Goal: Task Accomplishment & Management: Manage account settings

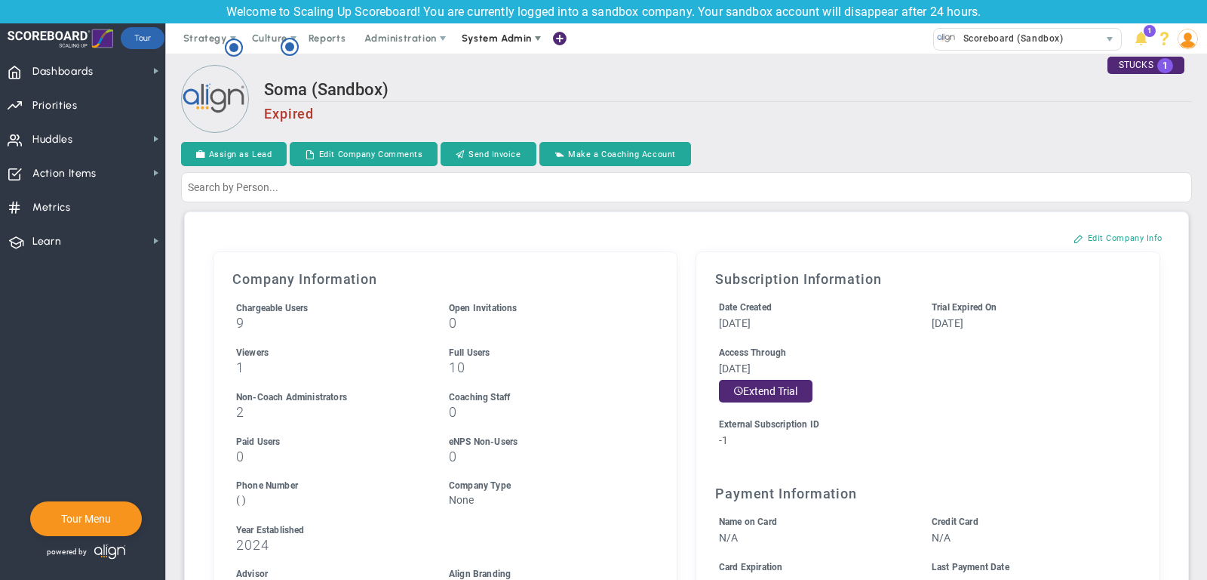
click at [469, 33] on span "System Admin" at bounding box center [497, 37] width 70 height 11
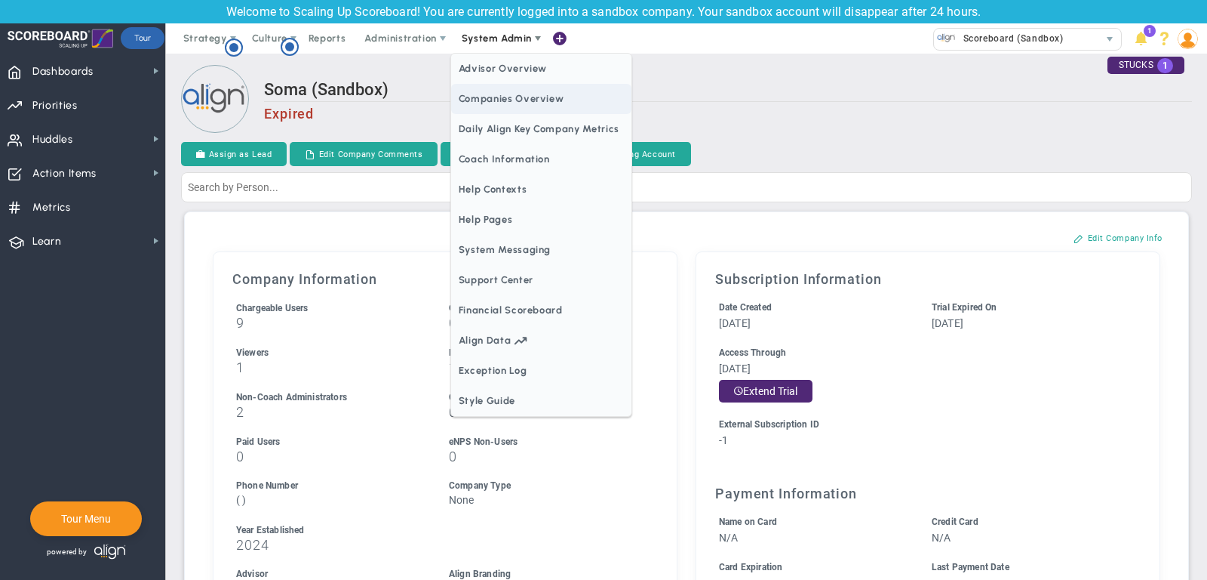
click at [512, 96] on span "Companies Overview" at bounding box center [541, 99] width 180 height 30
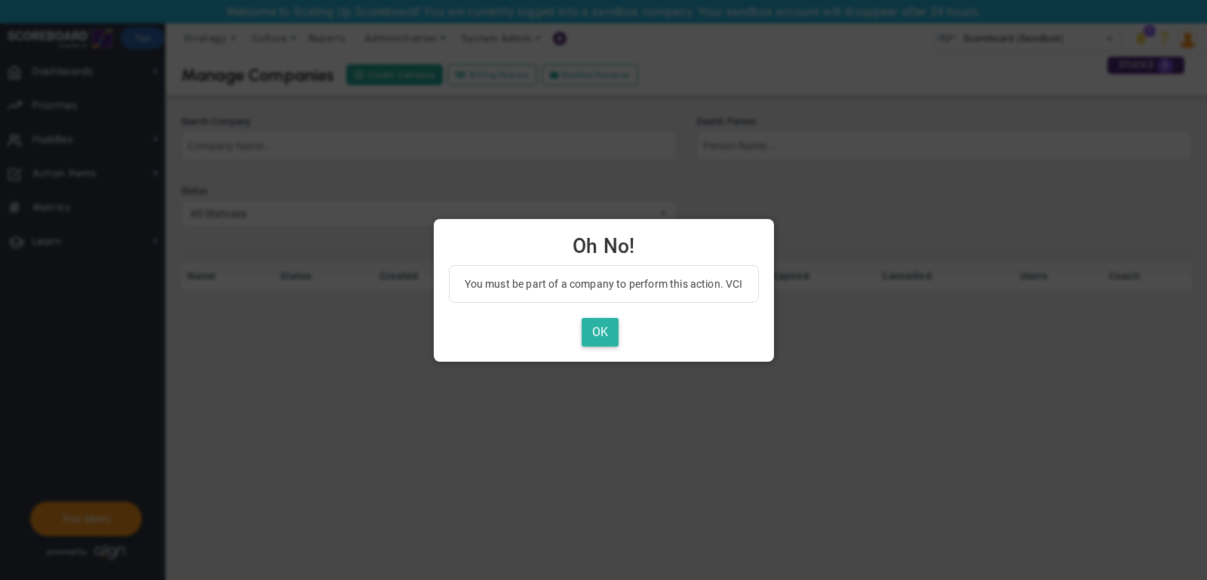
click at [598, 328] on button "OK" at bounding box center [600, 332] width 37 height 29
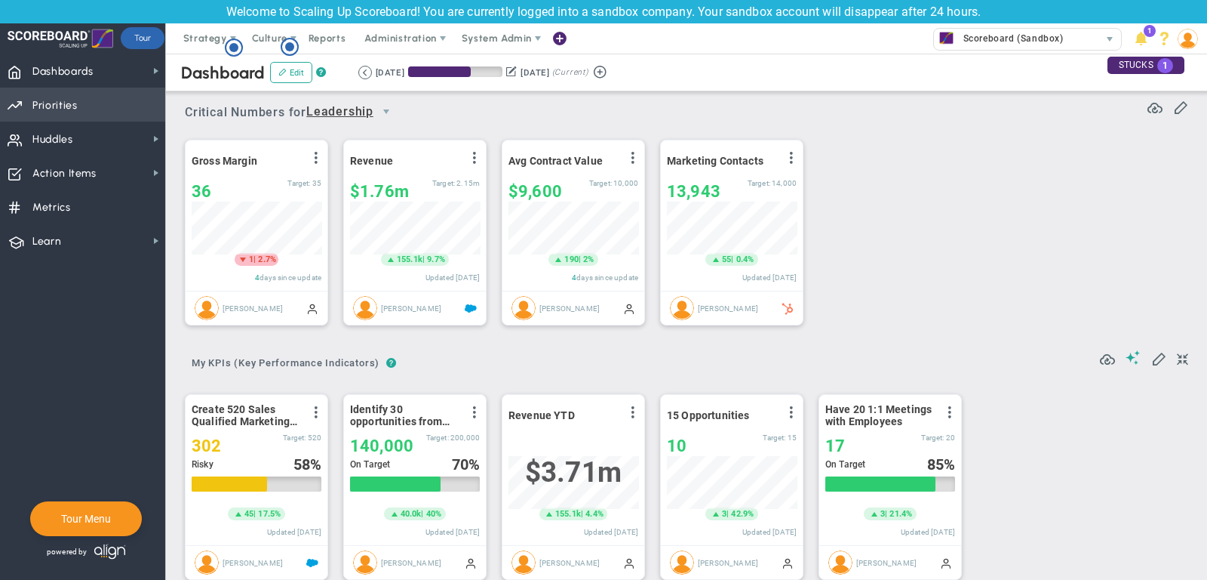
click at [68, 107] on span "Priorities" at bounding box center [54, 106] width 45 height 32
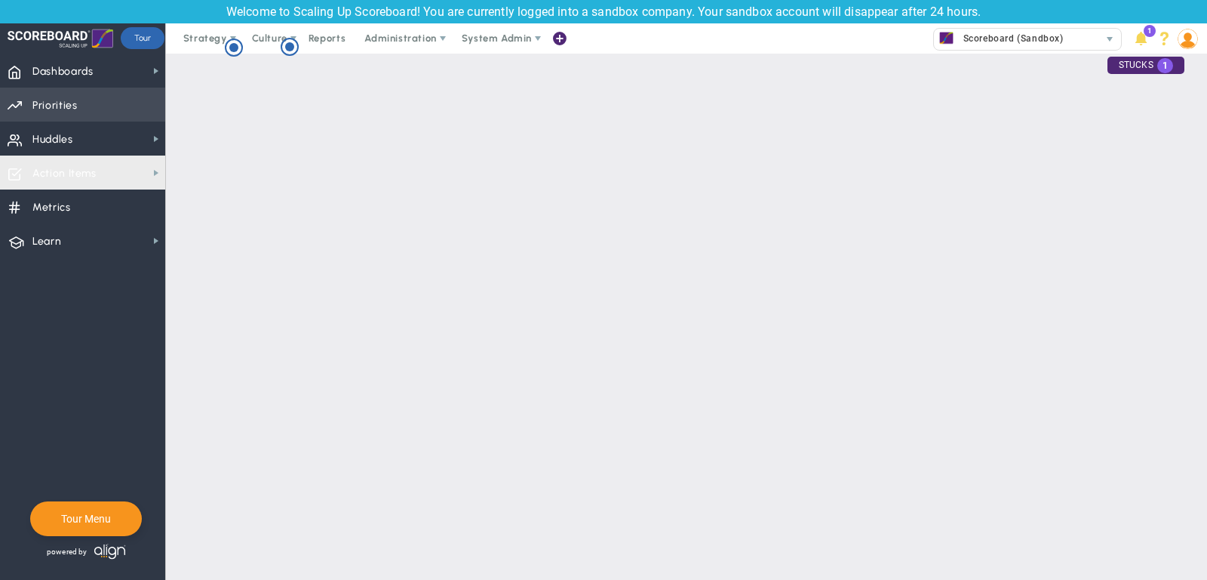
checkbox input "false"
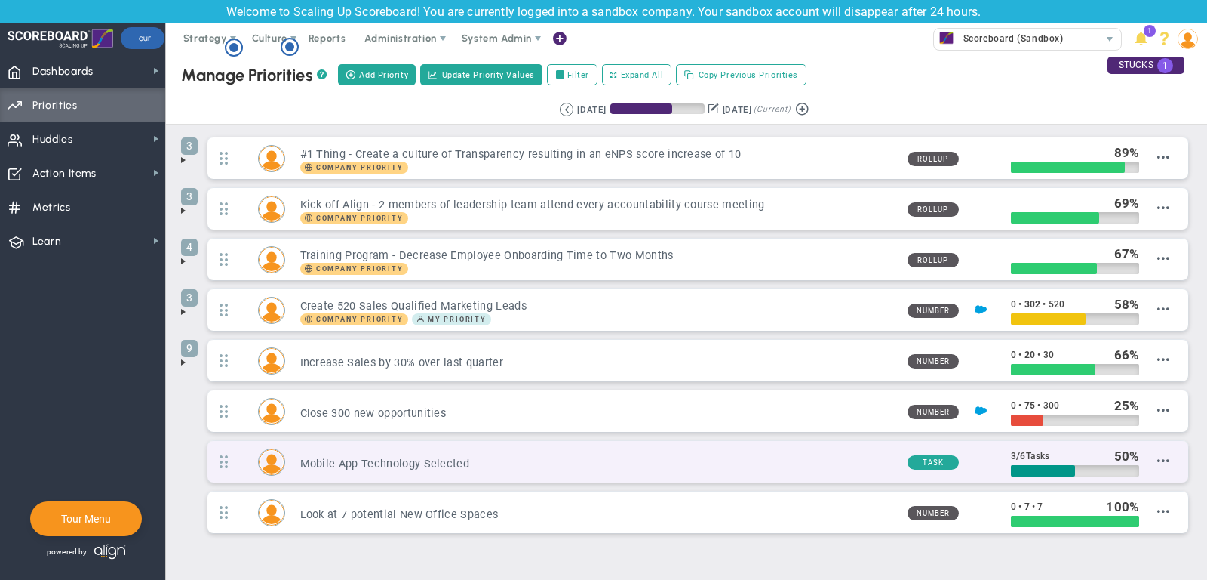
click at [1171, 454] on div "Mobile App Technology Selected Task 3 / 6 Tasks 50" at bounding box center [698, 462] width 981 height 42
click at [1142, 545] on span "Delete Priority" at bounding box center [1139, 550] width 63 height 11
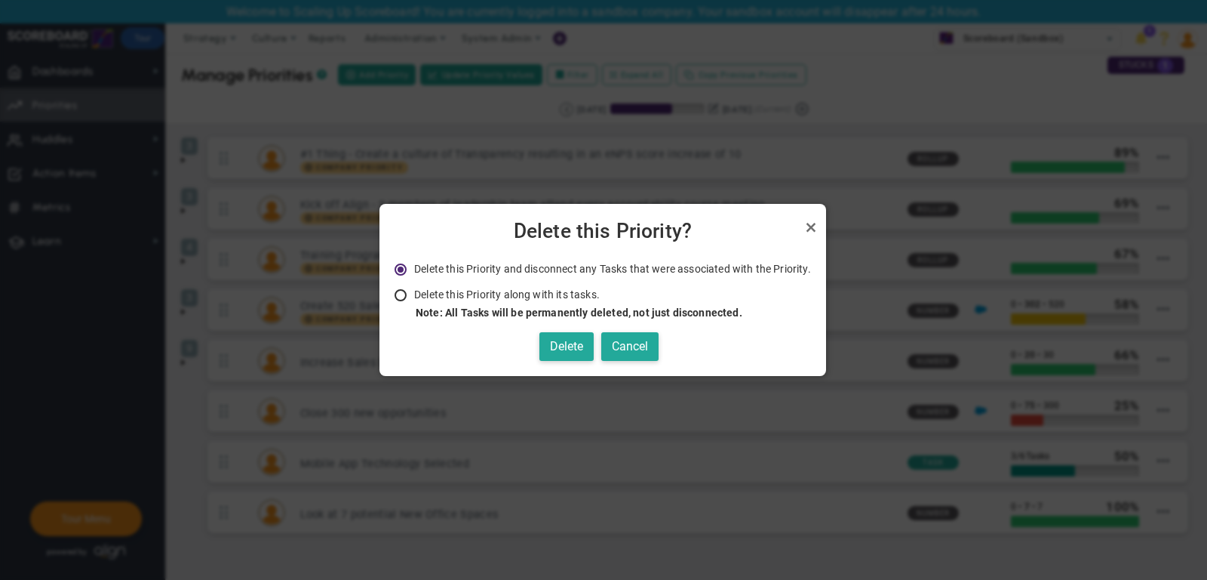
click at [543, 298] on span "Delete this Priority along with its tasks." at bounding box center [507, 294] width 186 height 12
click at [414, 298] on input "Delete this Priority along with its tasks. Note: All Tasks will be permanently …" at bounding box center [405, 296] width 15 height 12
radio input "true"
radio input "false"
click at [560, 340] on button "Delete" at bounding box center [567, 346] width 54 height 29
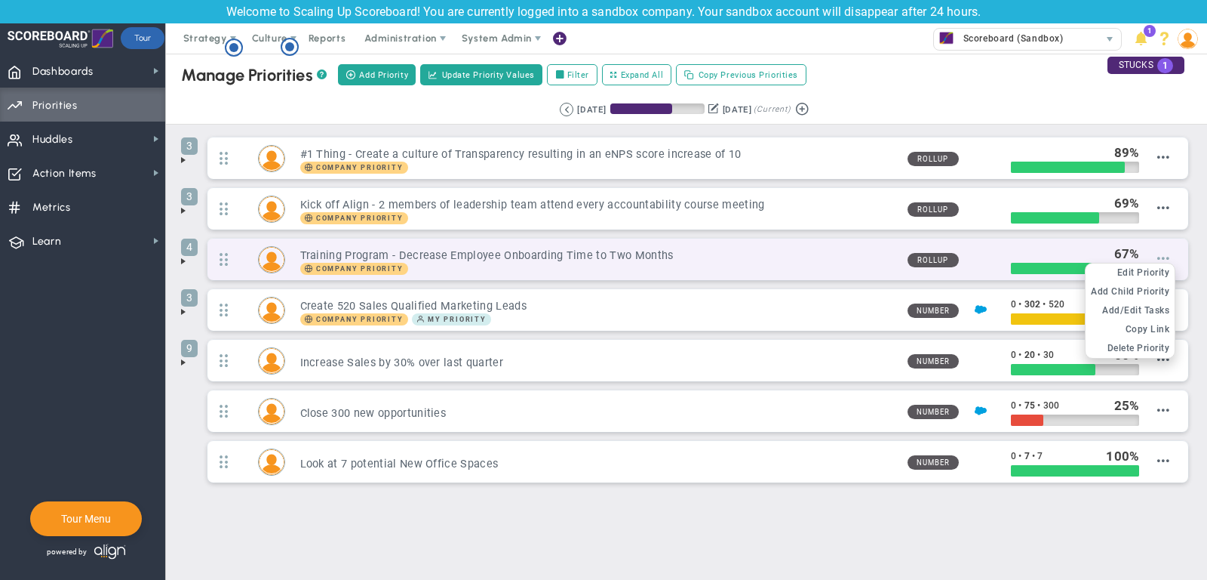
click at [1163, 254] on span at bounding box center [1164, 258] width 12 height 12
click at [1147, 343] on span "Delete Priority" at bounding box center [1139, 348] width 63 height 11
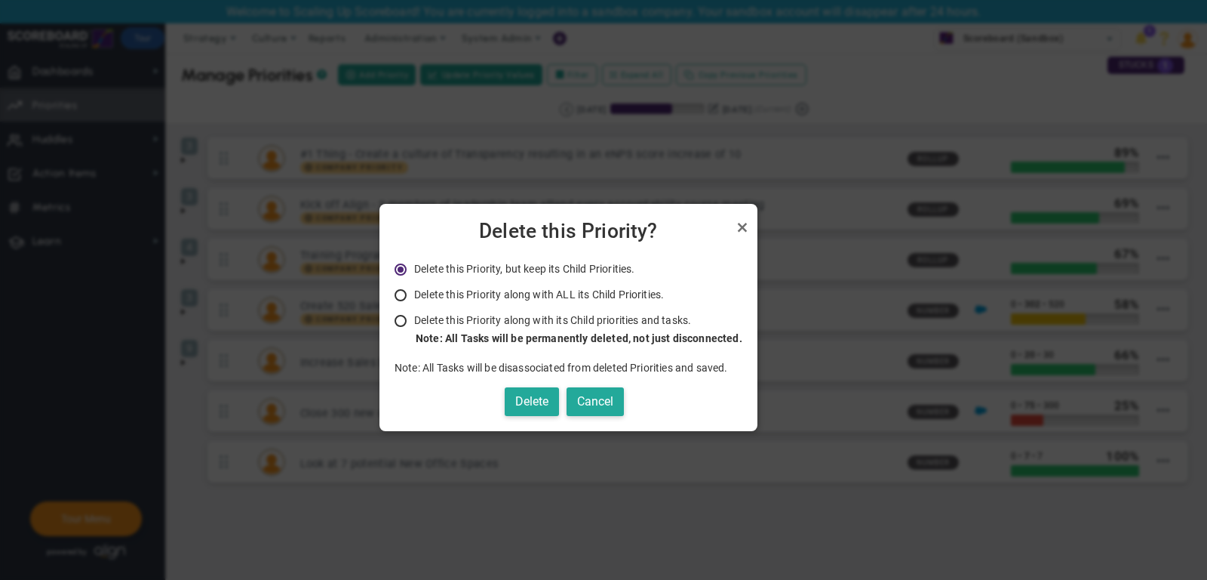
click at [566, 323] on span "Delete this Priority along with its Child priorities and tasks." at bounding box center [552, 320] width 277 height 12
click at [414, 323] on input "Delete this Priority along with its Child priorities and tasks. Only Administra…" at bounding box center [405, 321] width 15 height 12
radio input "true"
radio input "false"
click at [539, 398] on button "Delete" at bounding box center [532, 401] width 54 height 29
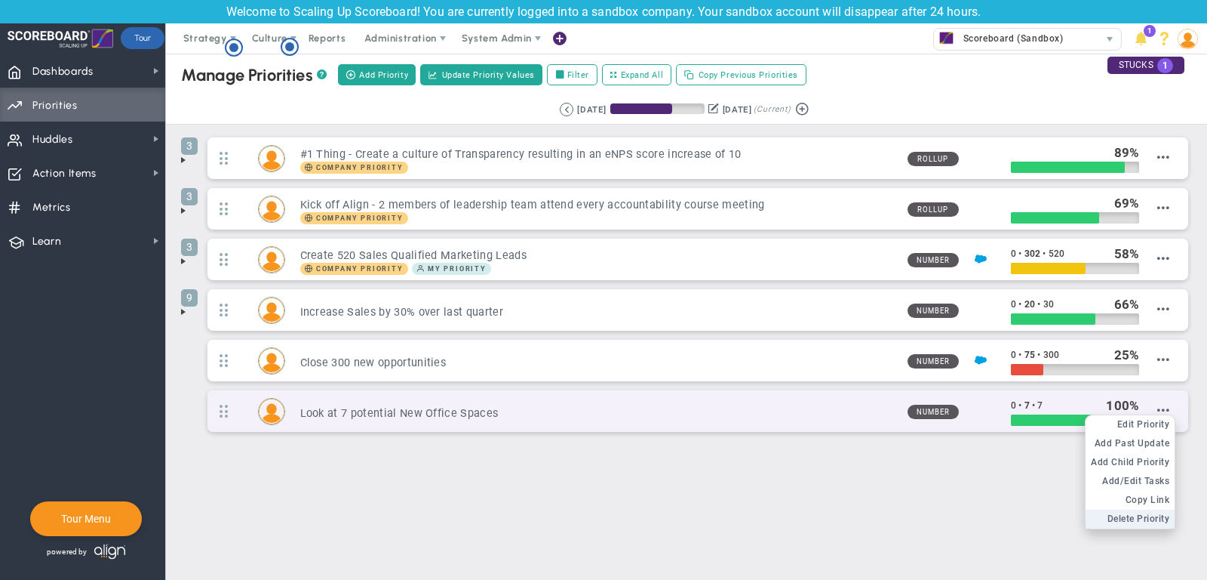
click at [1114, 513] on span "Delete Priority" at bounding box center [1139, 518] width 63 height 11
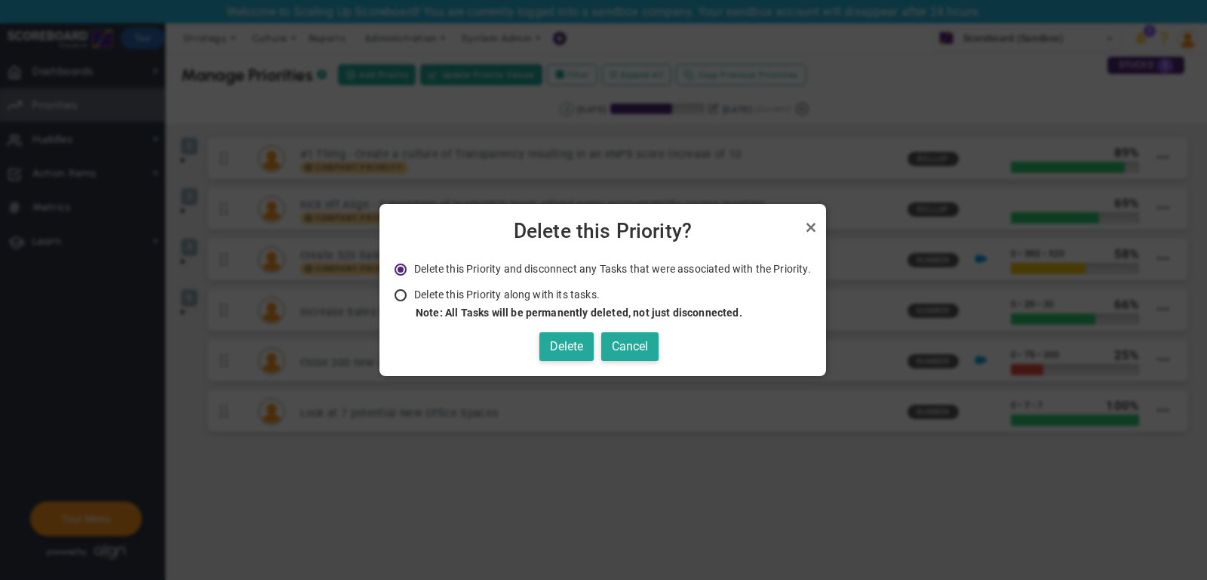
click at [572, 307] on strong "Note: All Tasks will be permanently deleted, not just disconnected." at bounding box center [579, 312] width 327 height 12
click at [414, 302] on input "Delete this Priority along with its tasks. Note: All Tasks will be permanently …" at bounding box center [405, 296] width 15 height 12
radio input "true"
radio input "false"
click at [574, 349] on button "Delete" at bounding box center [567, 346] width 54 height 29
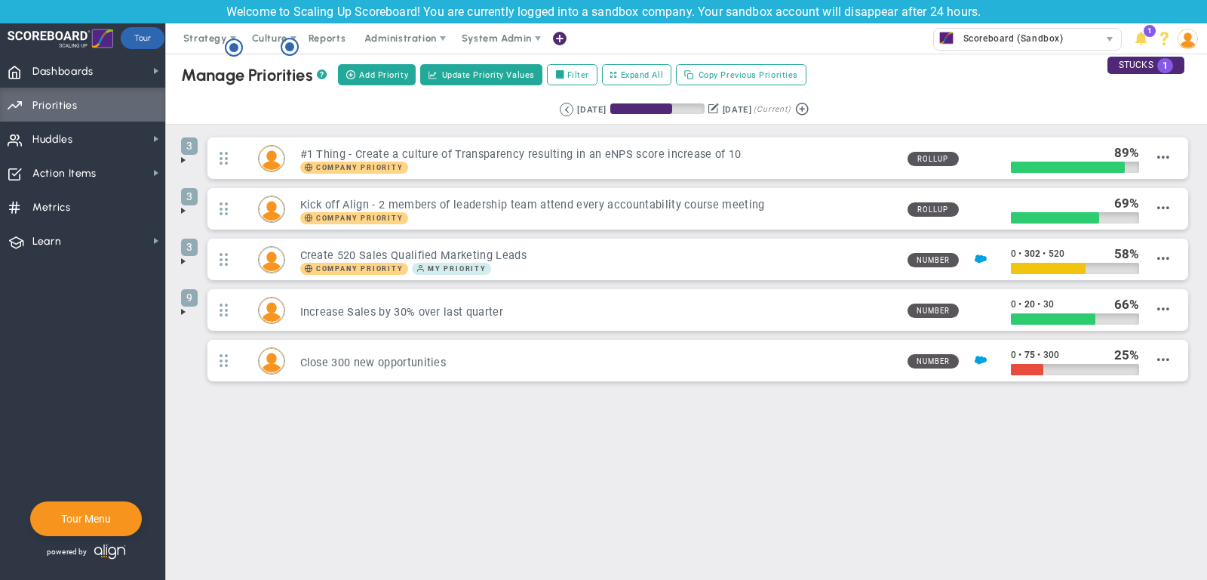
click at [183, 157] on span at bounding box center [183, 160] width 12 height 12
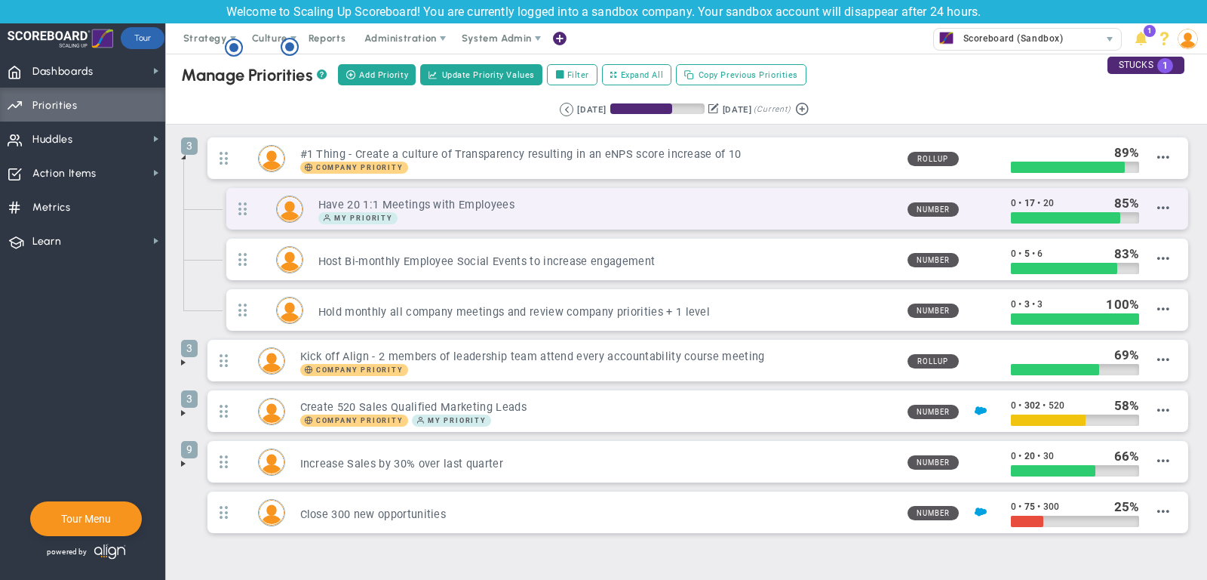
click at [552, 205] on h3 "Have 20 1:1 Meetings with Employees" at bounding box center [606, 205] width 577 height 14
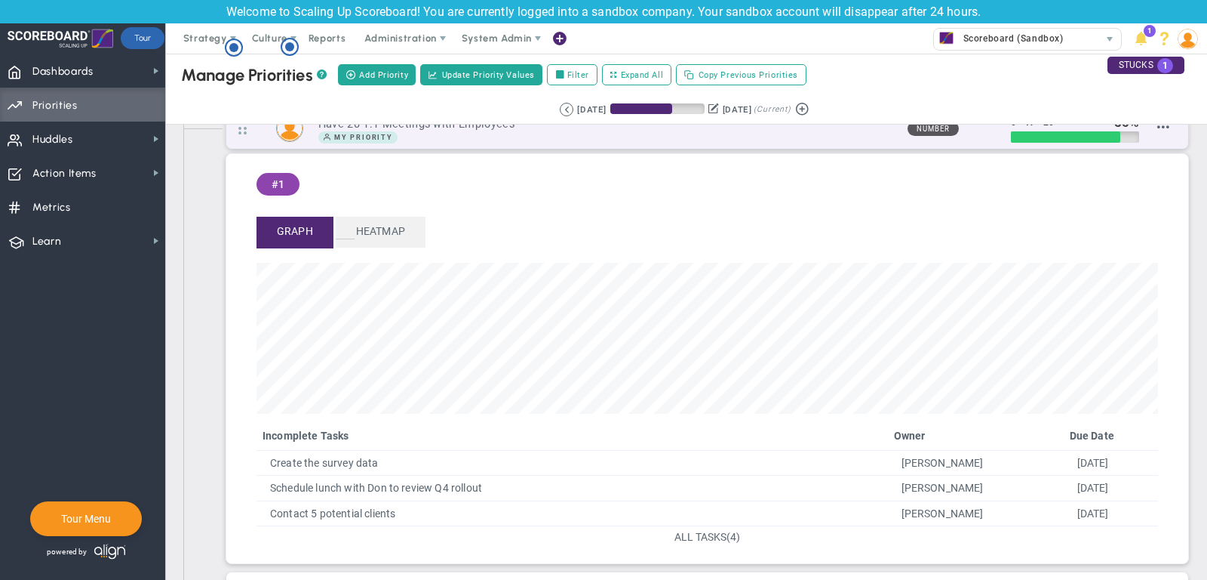
scroll to position [88, 0]
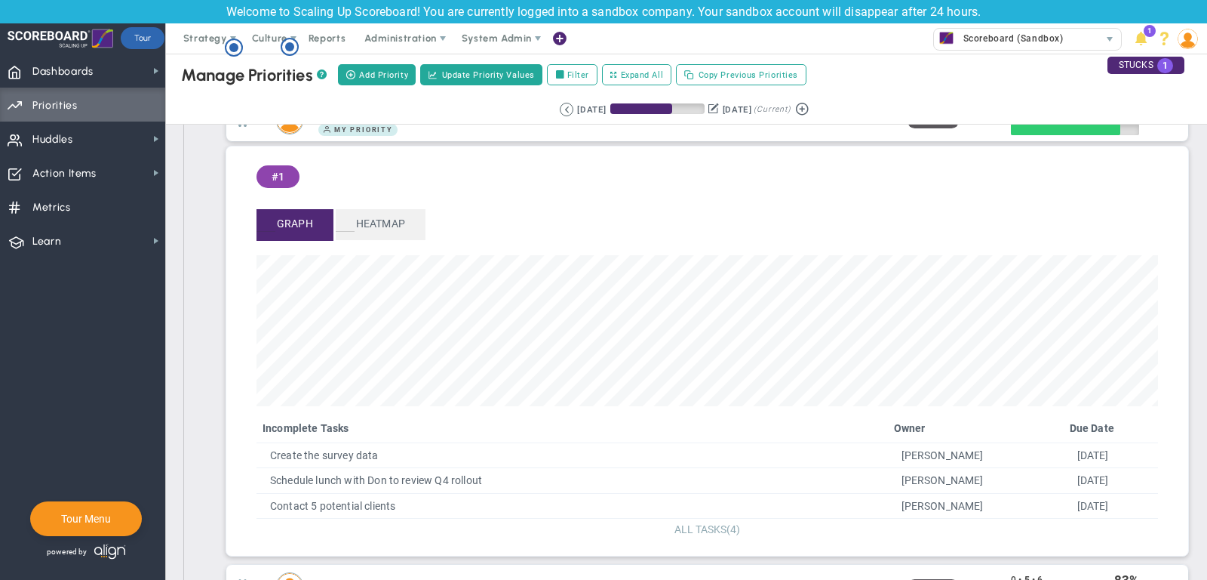
click at [717, 523] on span "ALL TASKS" at bounding box center [701, 529] width 52 height 12
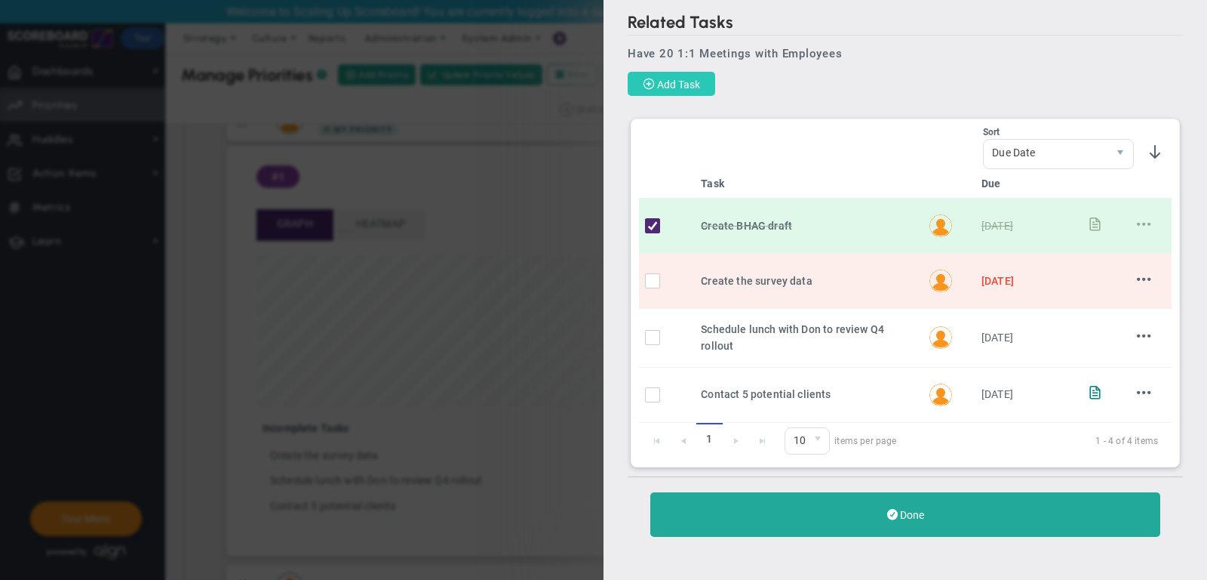
click at [681, 83] on span "Add Task" at bounding box center [678, 84] width 43 height 12
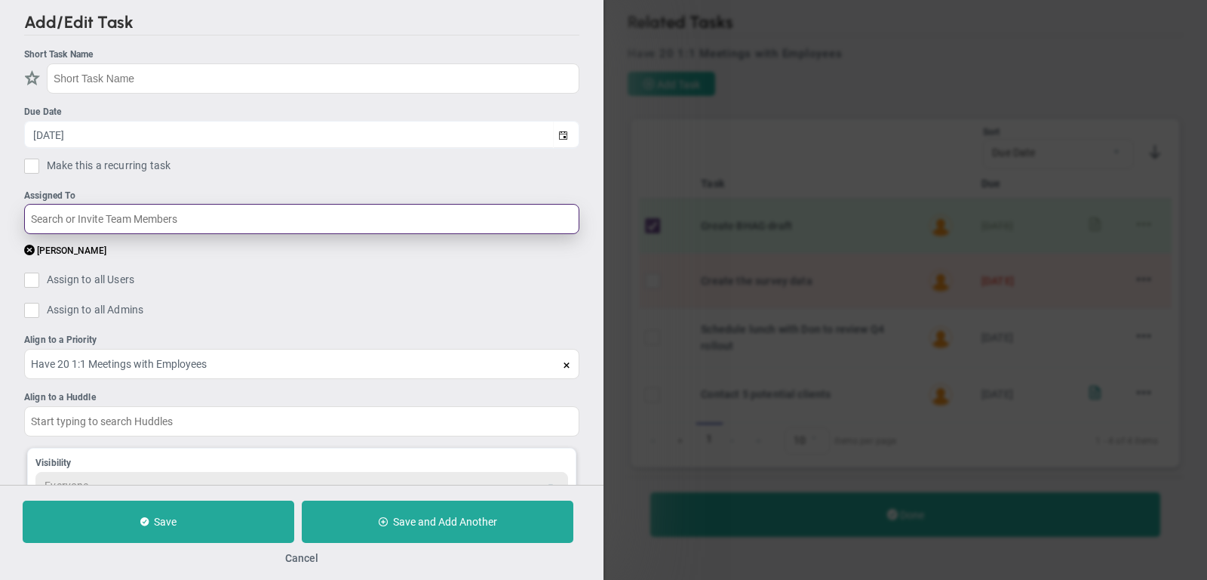
click at [135, 217] on input "text" at bounding box center [301, 219] width 555 height 30
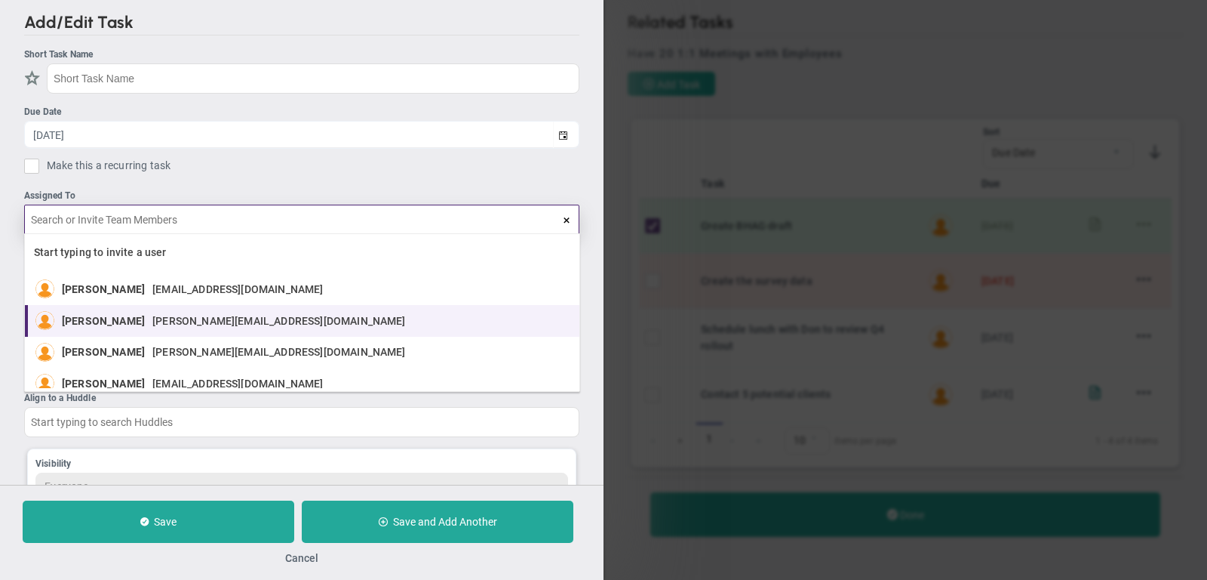
click at [160, 312] on div "[PERSON_NAME] [PERSON_NAME][EMAIL_ADDRESS][DOMAIN_NAME]" at bounding box center [238, 320] width 352 height 19
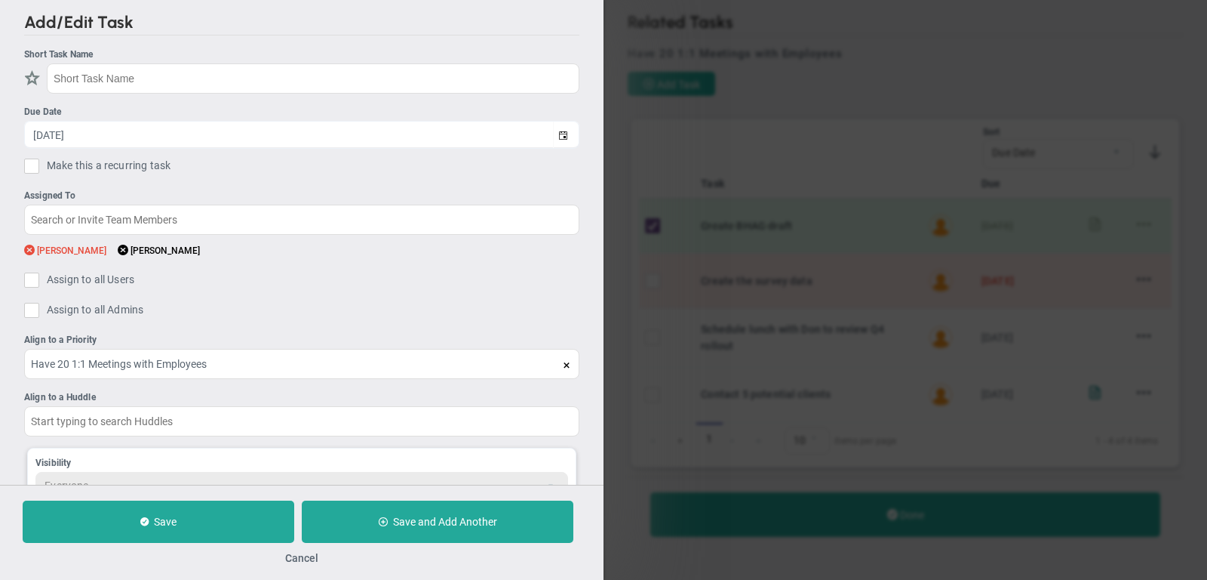
click at [29, 243] on span at bounding box center [29, 250] width 11 height 14
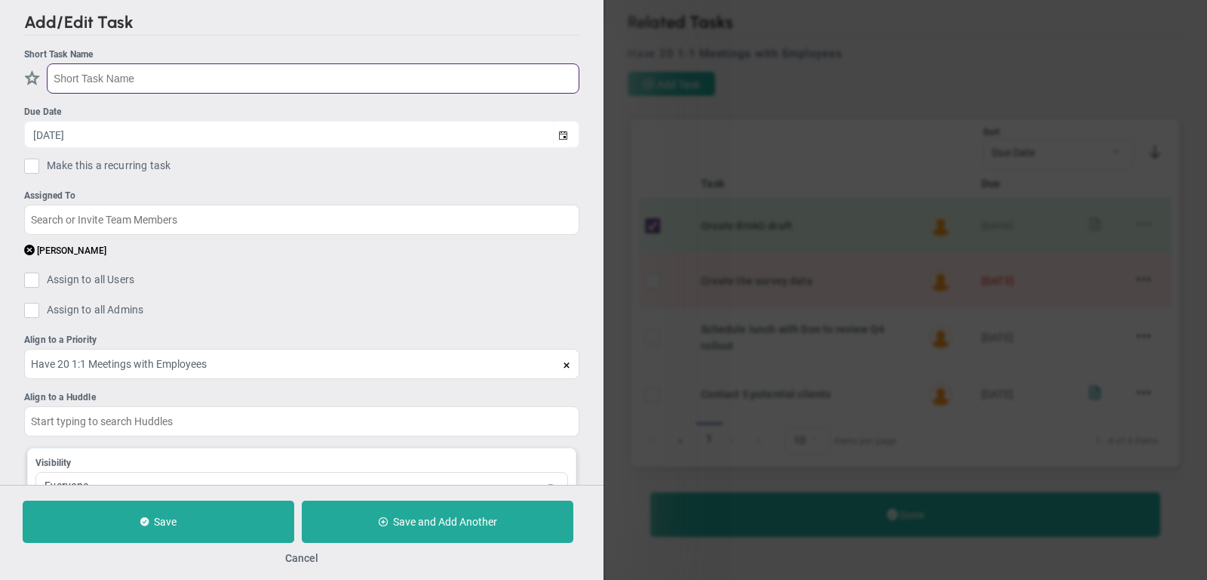
click at [189, 70] on input "text" at bounding box center [313, 78] width 533 height 30
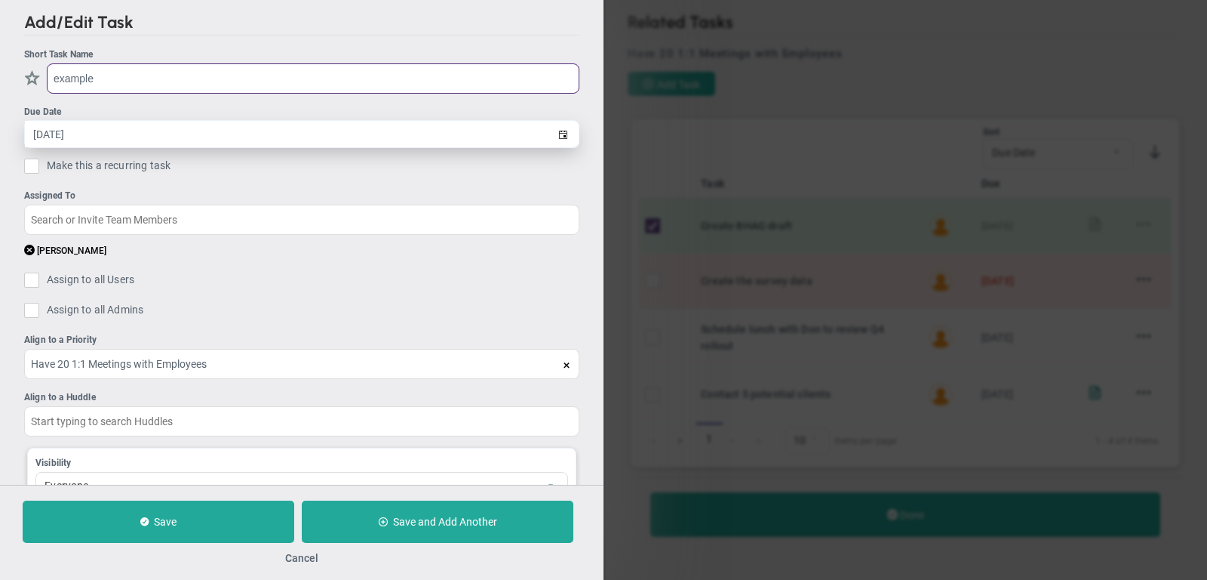
type input "example"
click at [201, 140] on input "[DATE]" at bounding box center [289, 134] width 528 height 26
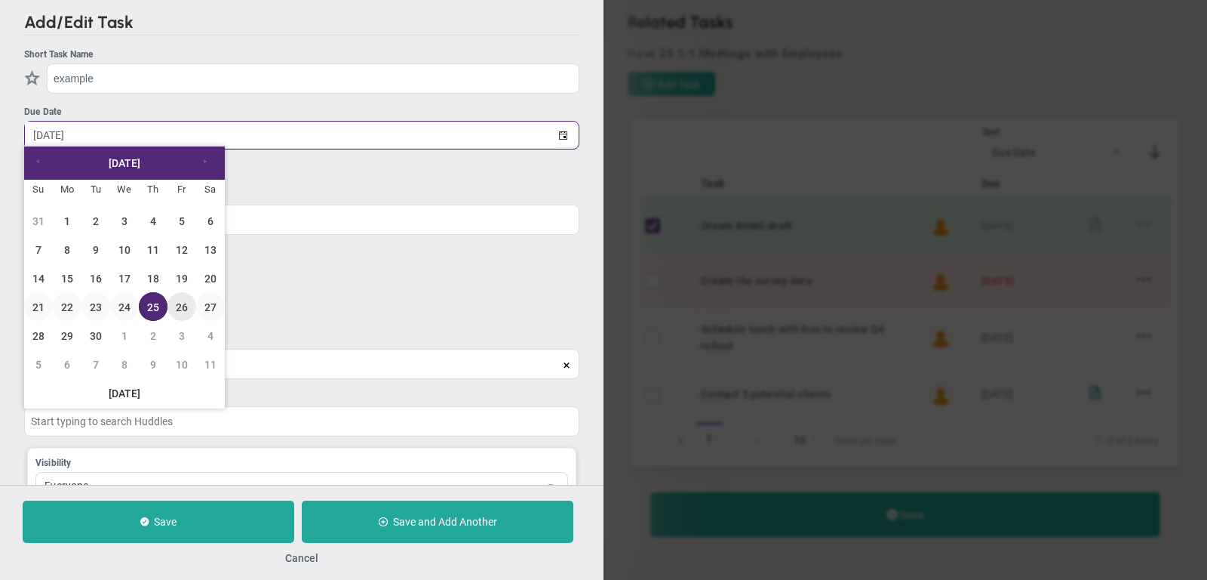
click at [186, 307] on link "26" at bounding box center [182, 306] width 29 height 29
type input "[DATE]"
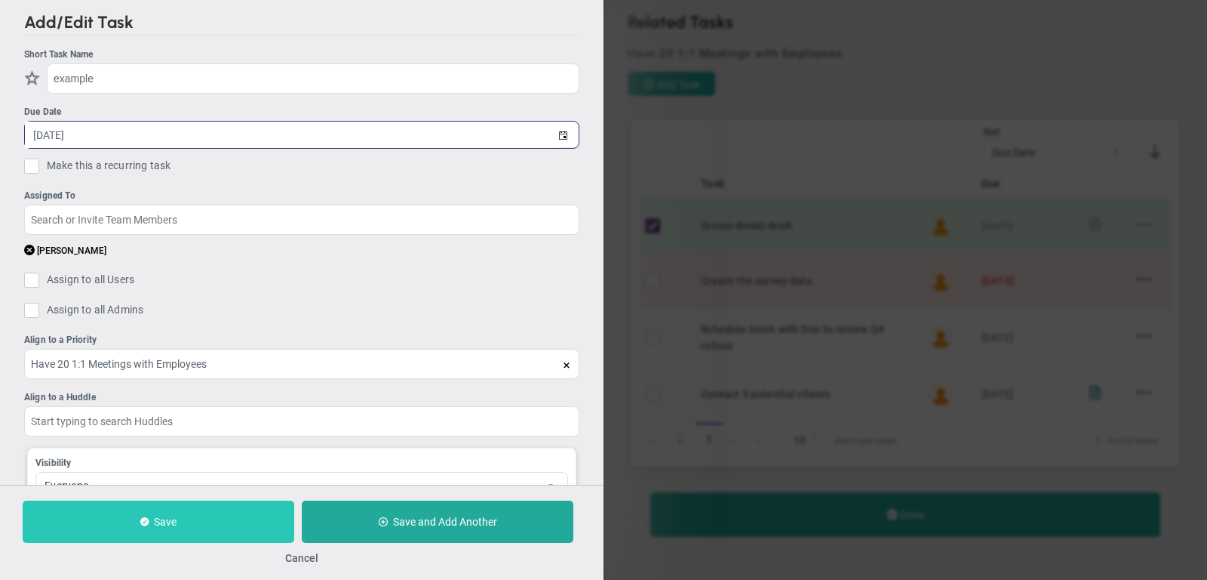
click at [138, 518] on button "Save" at bounding box center [159, 521] width 272 height 42
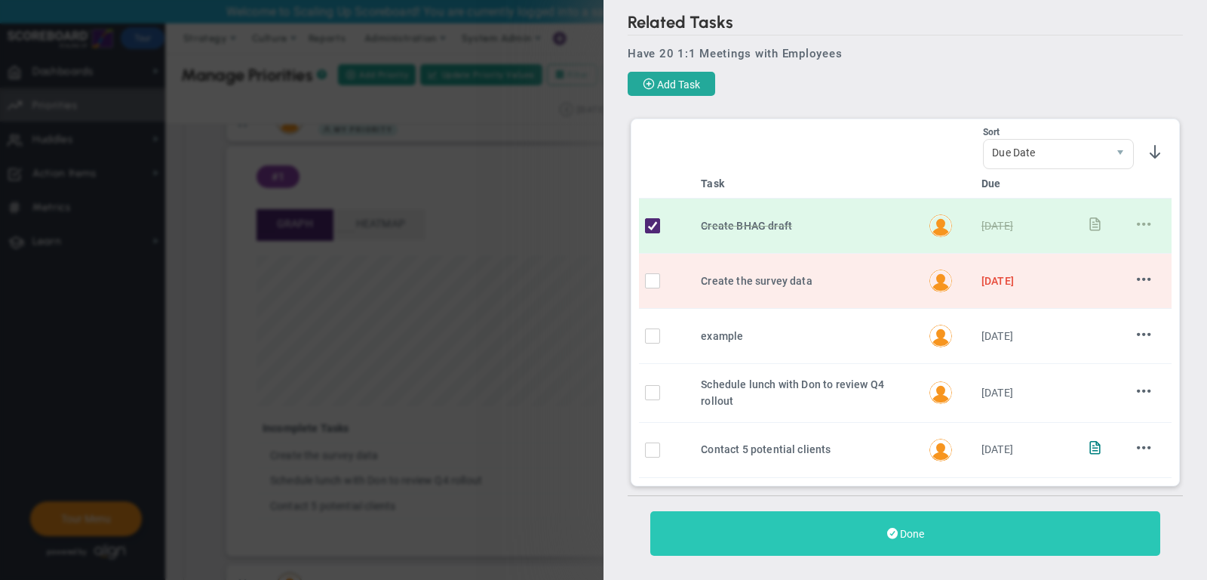
click at [943, 528] on button "Done" at bounding box center [906, 533] width 510 height 45
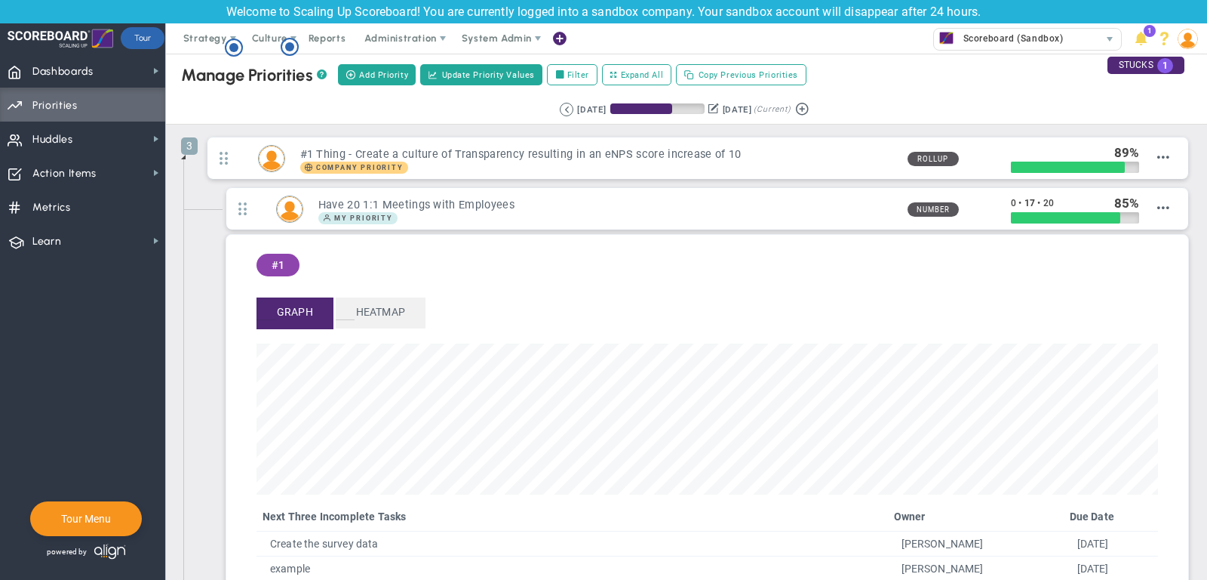
scroll to position [174, 902]
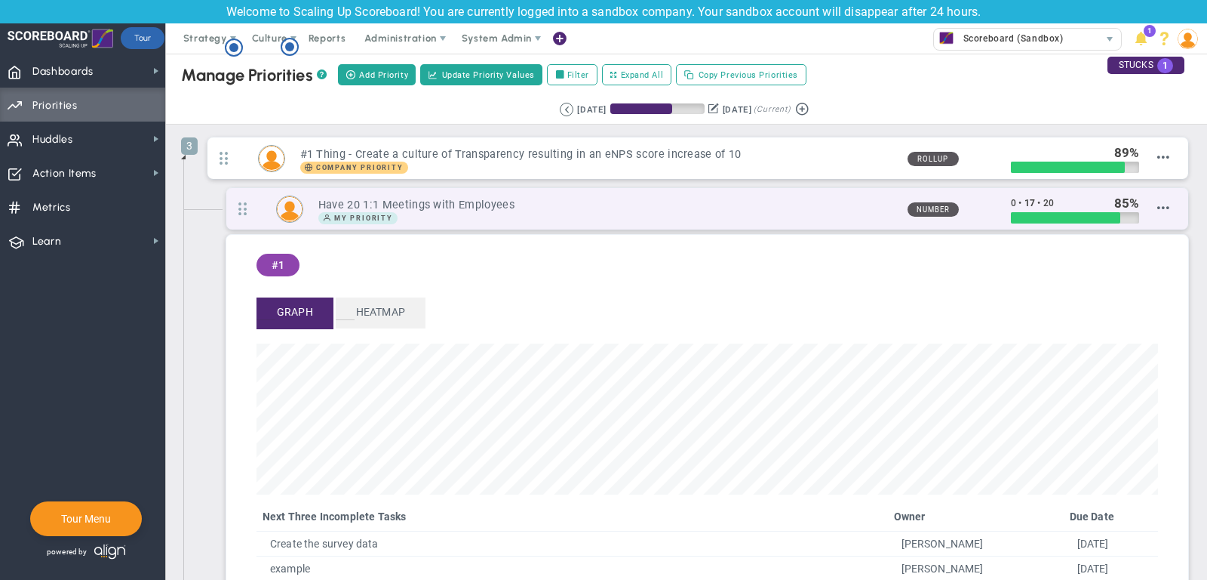
click at [644, 213] on div "My Priority" at bounding box center [606, 218] width 577 height 12
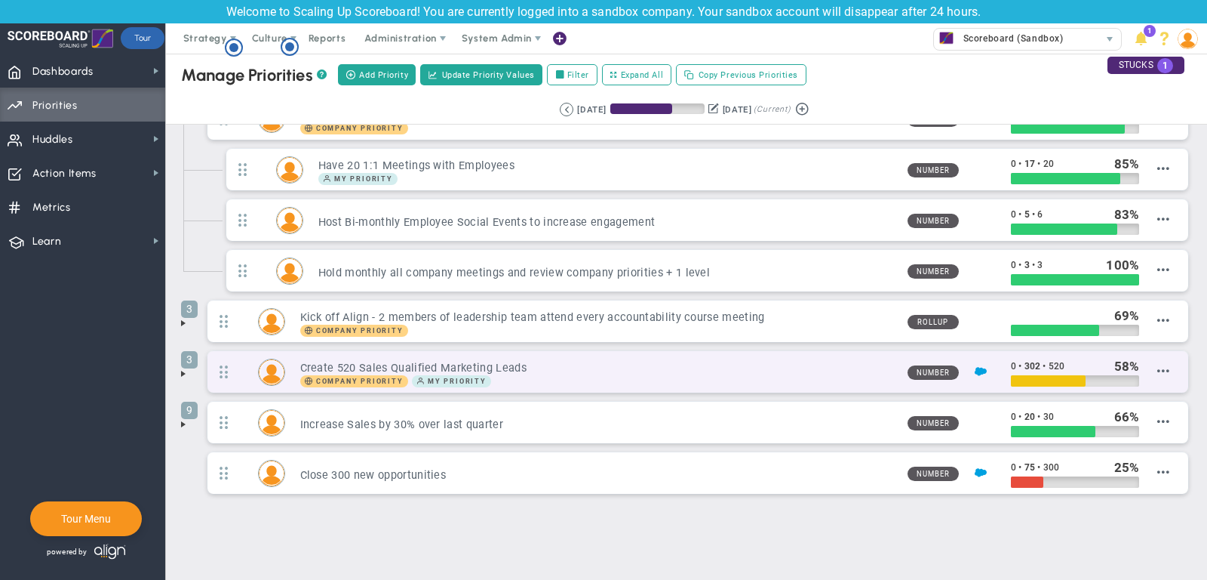
scroll to position [0, 0]
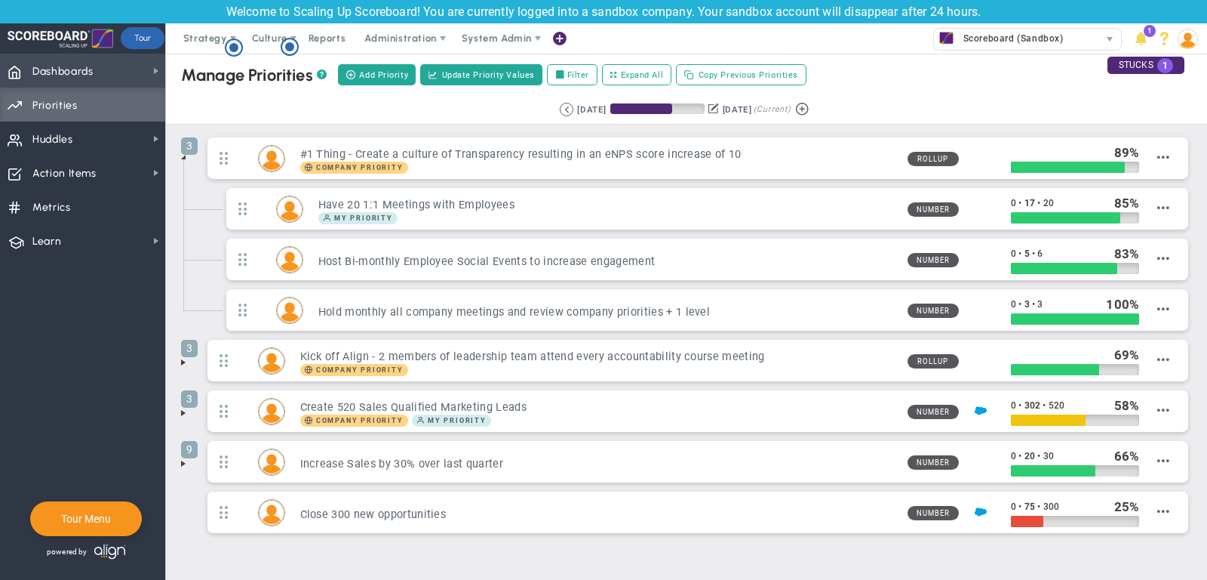
click at [122, 65] on span "Dashboards Dashboards" at bounding box center [82, 71] width 165 height 34
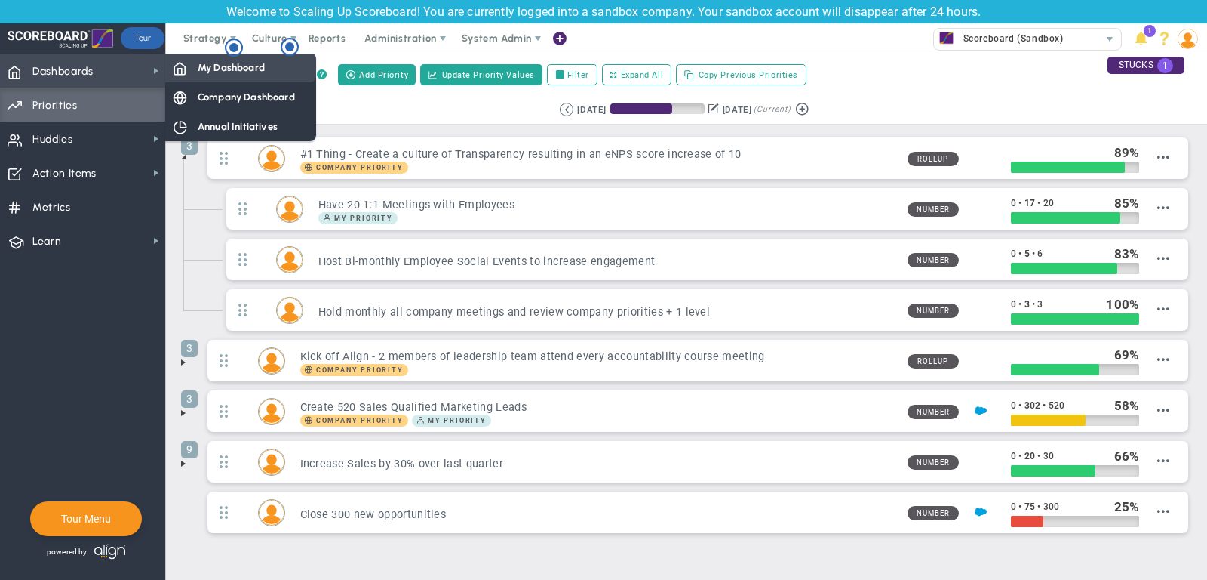
click at [222, 75] on div "My Dashboard" at bounding box center [240, 67] width 151 height 29
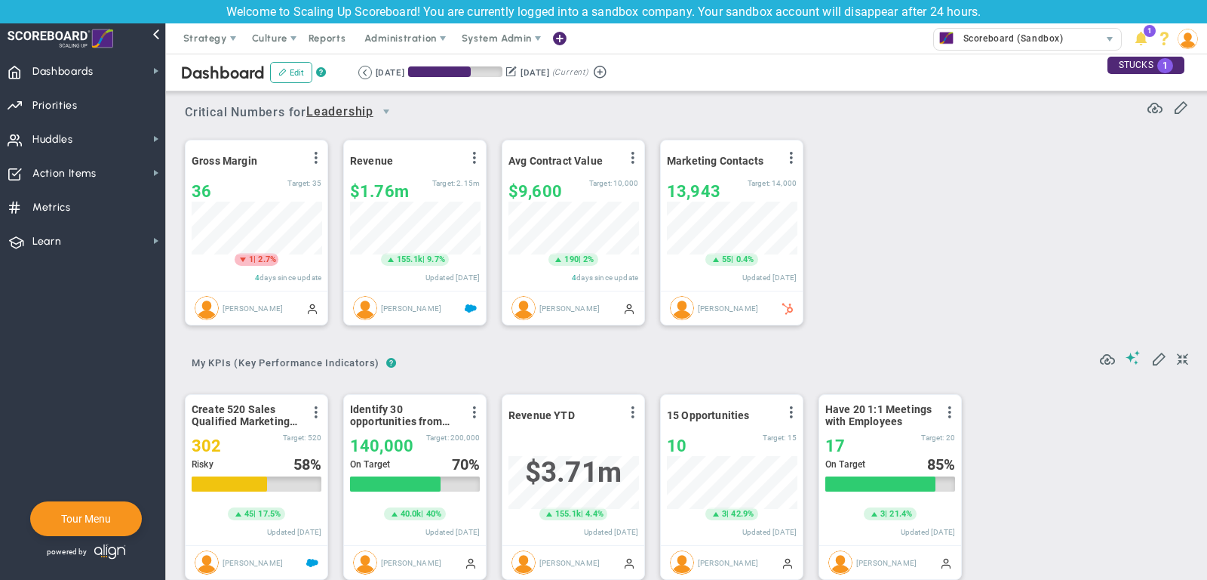
scroll to position [53, 130]
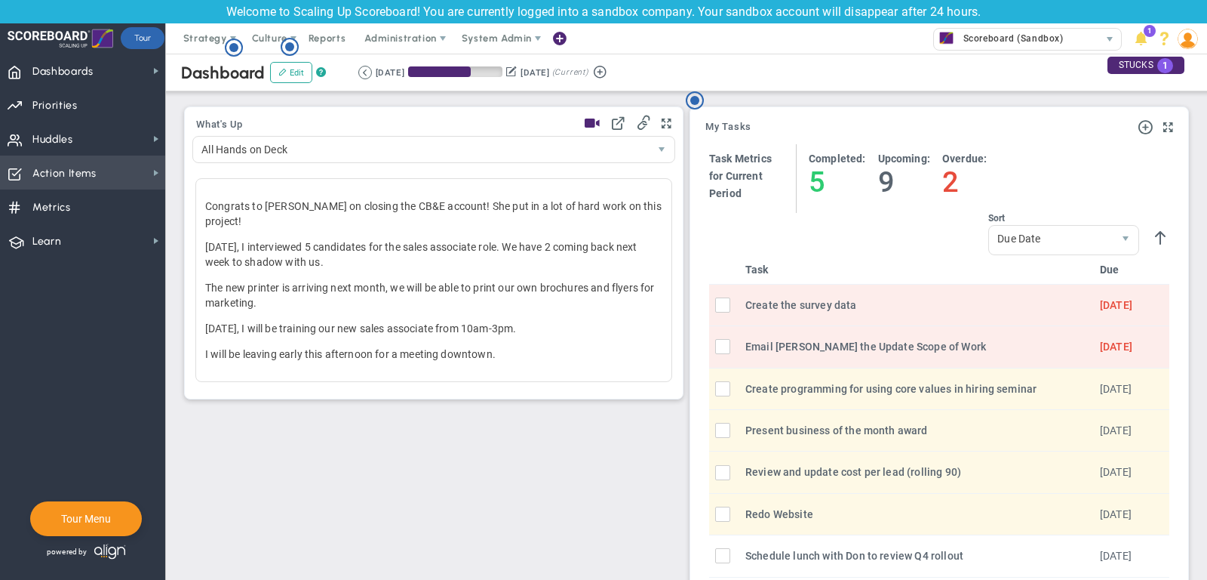
click at [111, 171] on span "Action Items Action Items" at bounding box center [82, 172] width 165 height 34
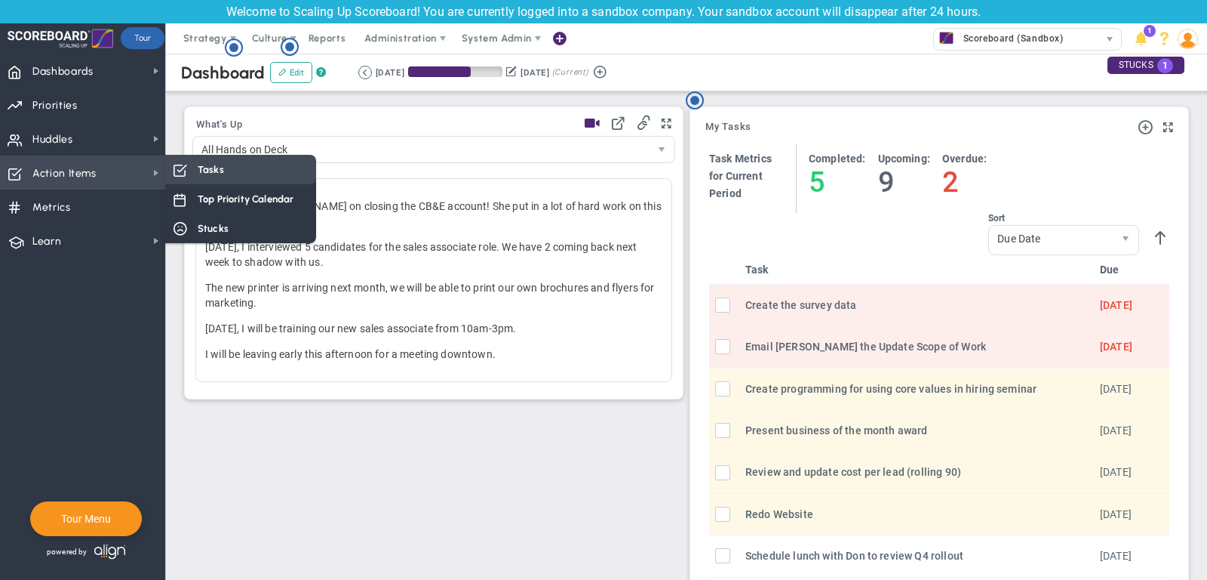
click at [214, 174] on span "Tasks" at bounding box center [211, 169] width 26 height 14
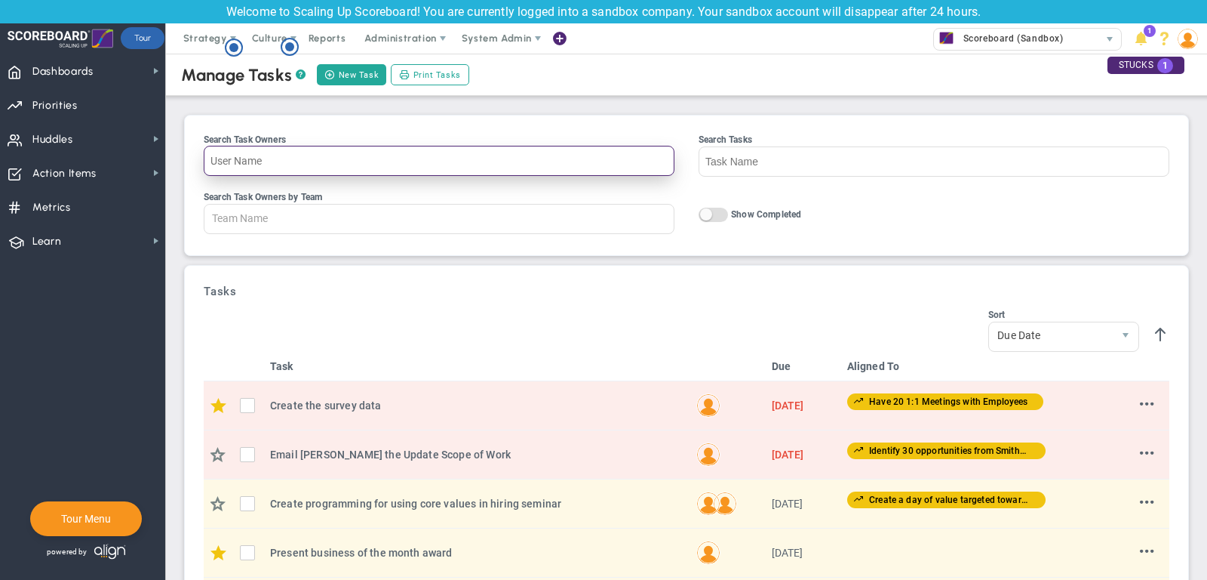
click at [296, 164] on input "Search Task Owners" at bounding box center [439, 161] width 471 height 30
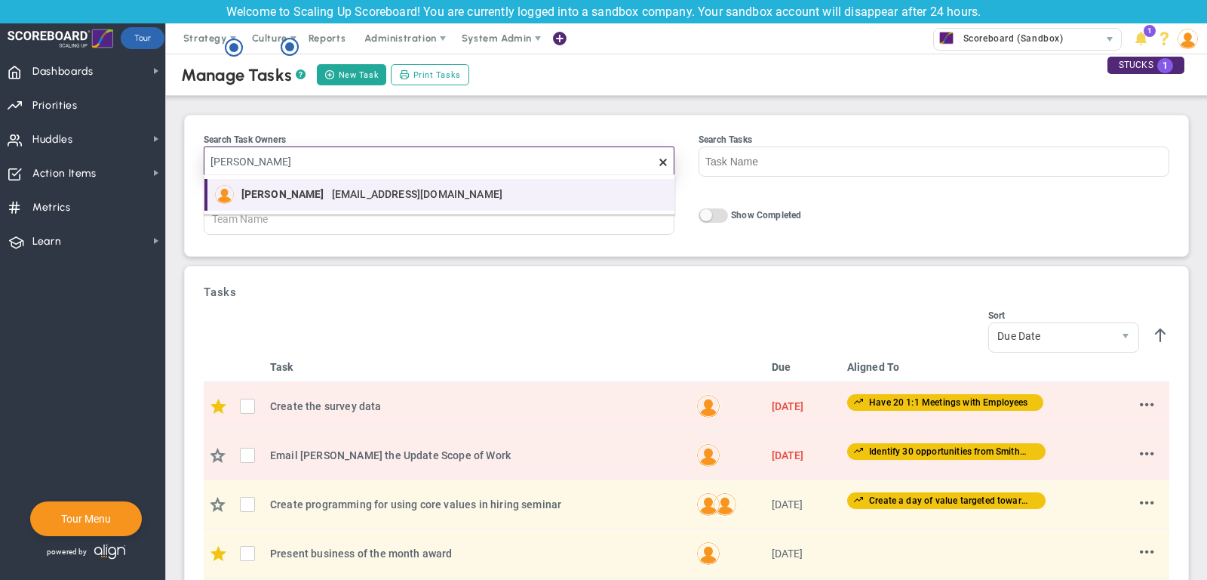
click at [269, 193] on span "[PERSON_NAME]" at bounding box center [282, 194] width 83 height 11
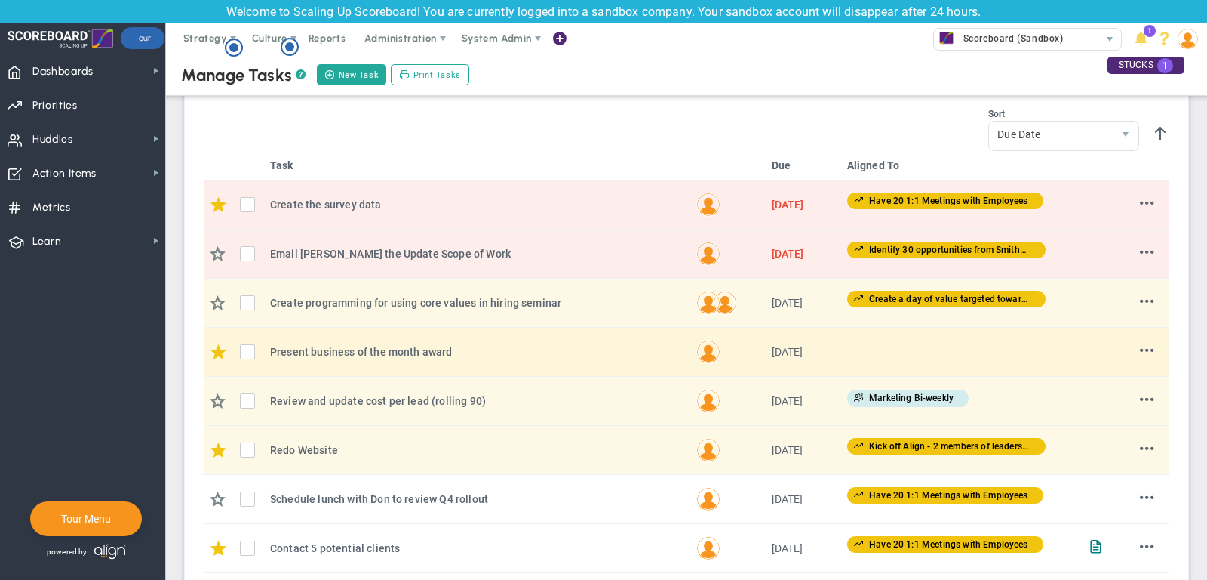
type input "[PERSON_NAME]"
click at [691, 328] on td "[PERSON_NAME] [PERSON_NAME]" at bounding box center [728, 352] width 75 height 49
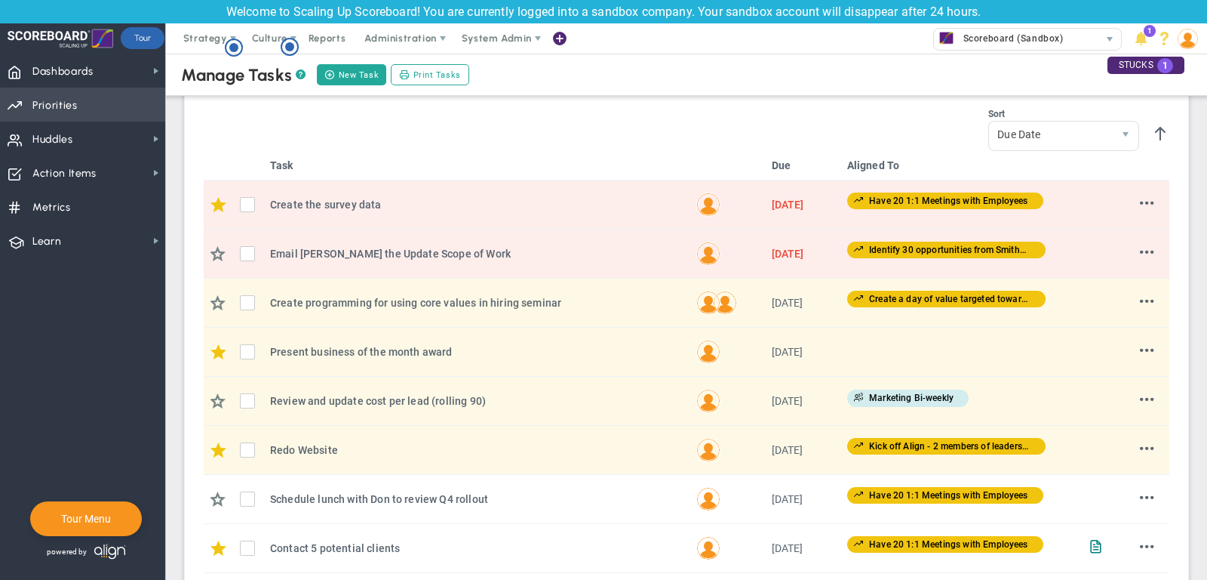
click at [116, 99] on span "Priorities Projects OKR Tree Priorities Projects OKRs" at bounding box center [82, 105] width 165 height 34
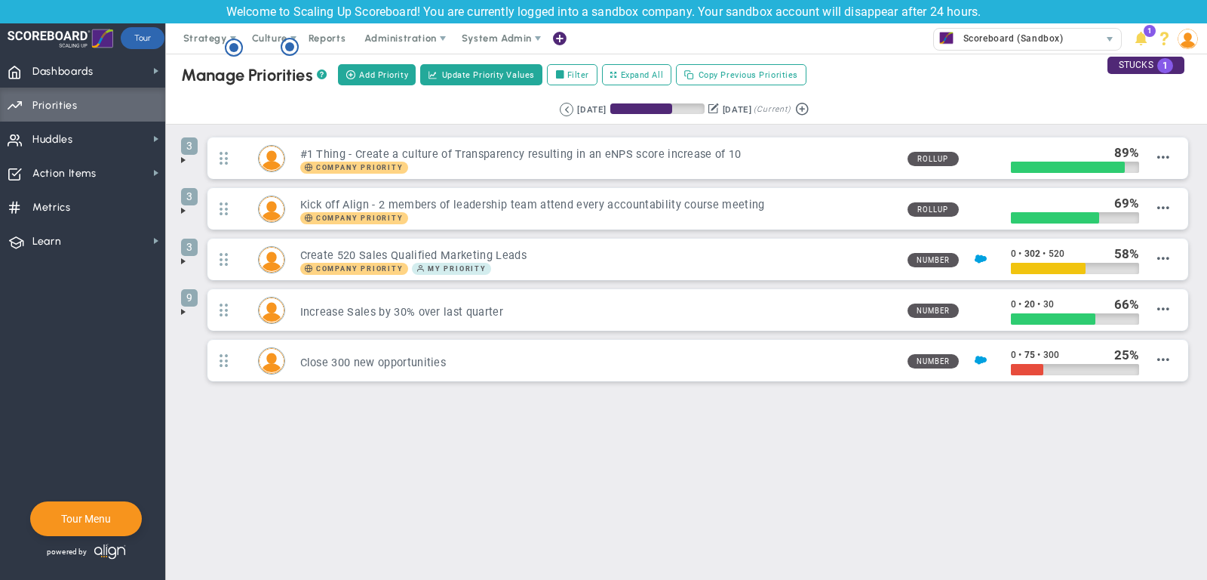
click at [182, 155] on span at bounding box center [183, 160] width 12 height 12
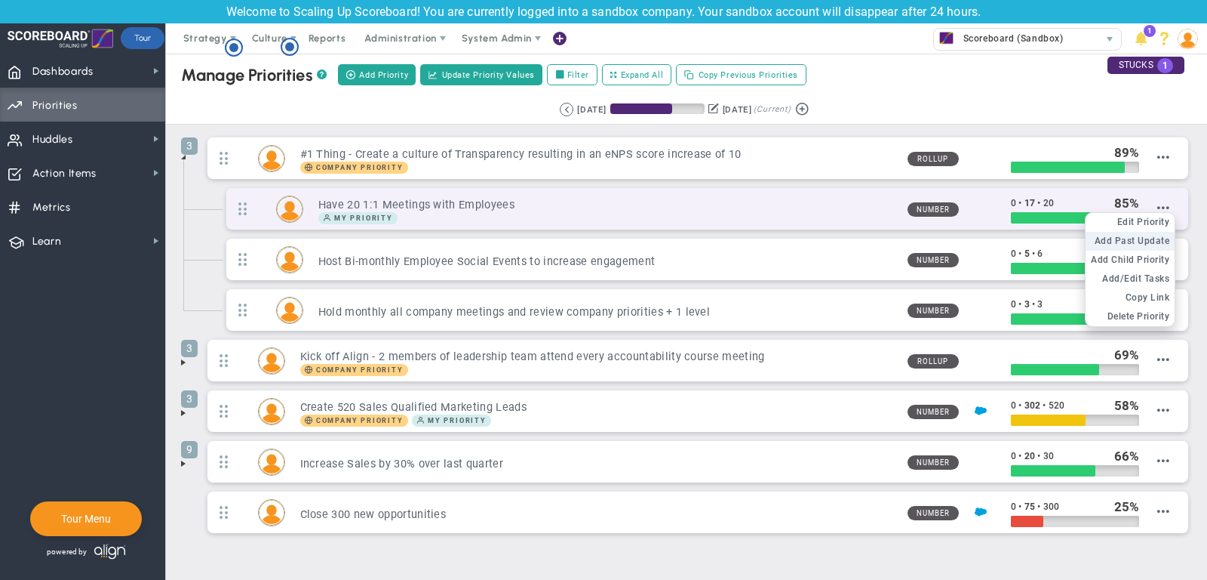
click at [1150, 238] on span "Add Past Update" at bounding box center [1132, 240] width 75 height 11
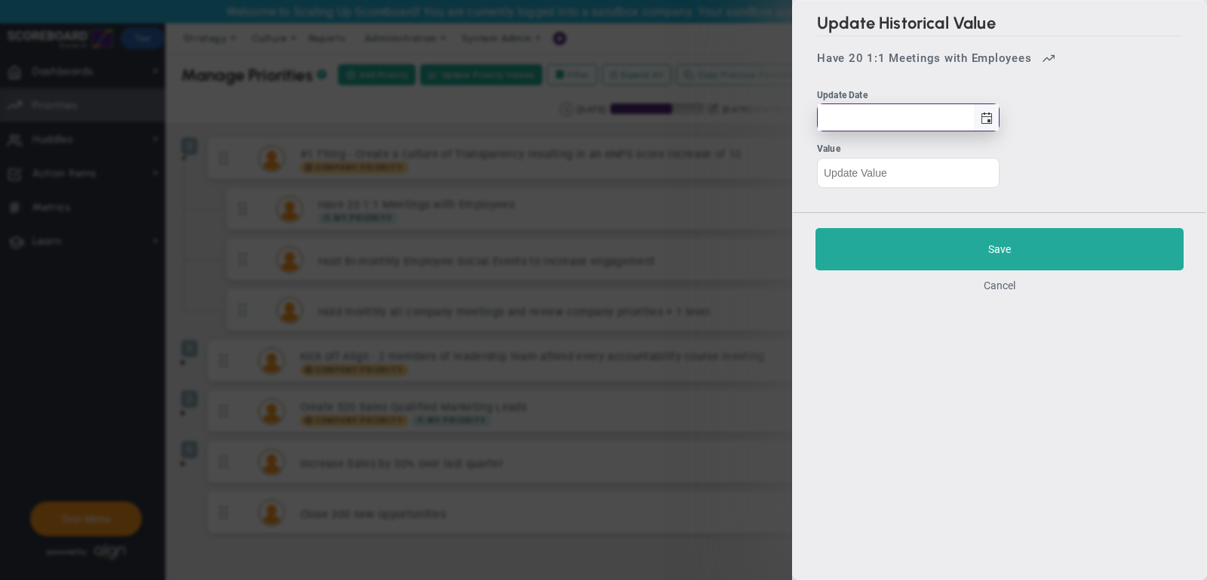
click at [992, 118] on span "select" at bounding box center [987, 118] width 12 height 12
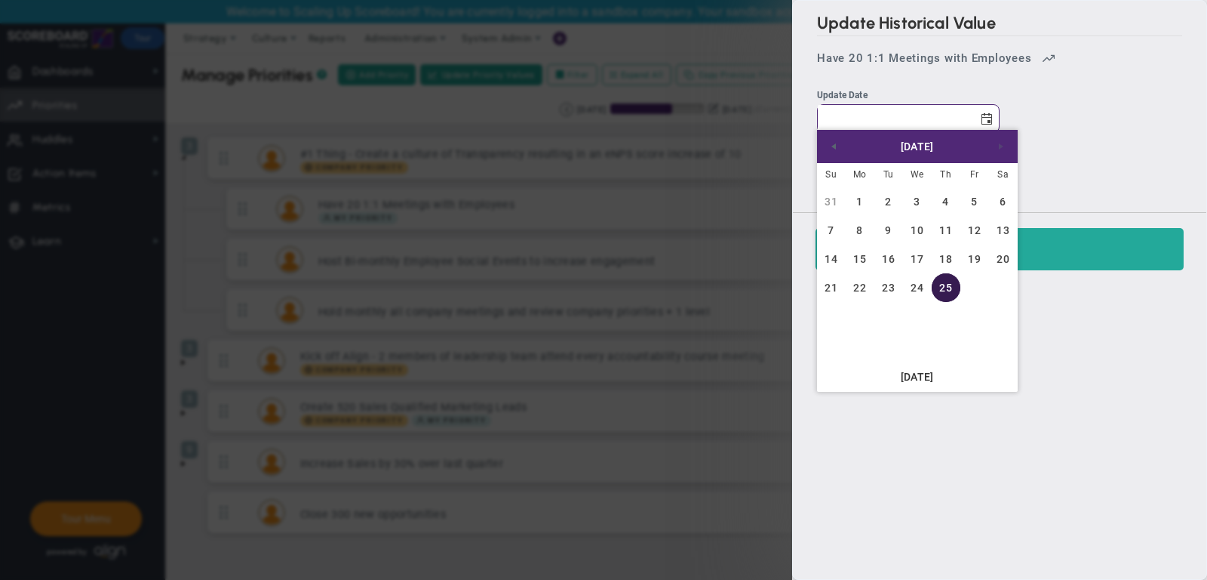
click at [943, 290] on link "25" at bounding box center [946, 287] width 29 height 29
type input "[DATE]"
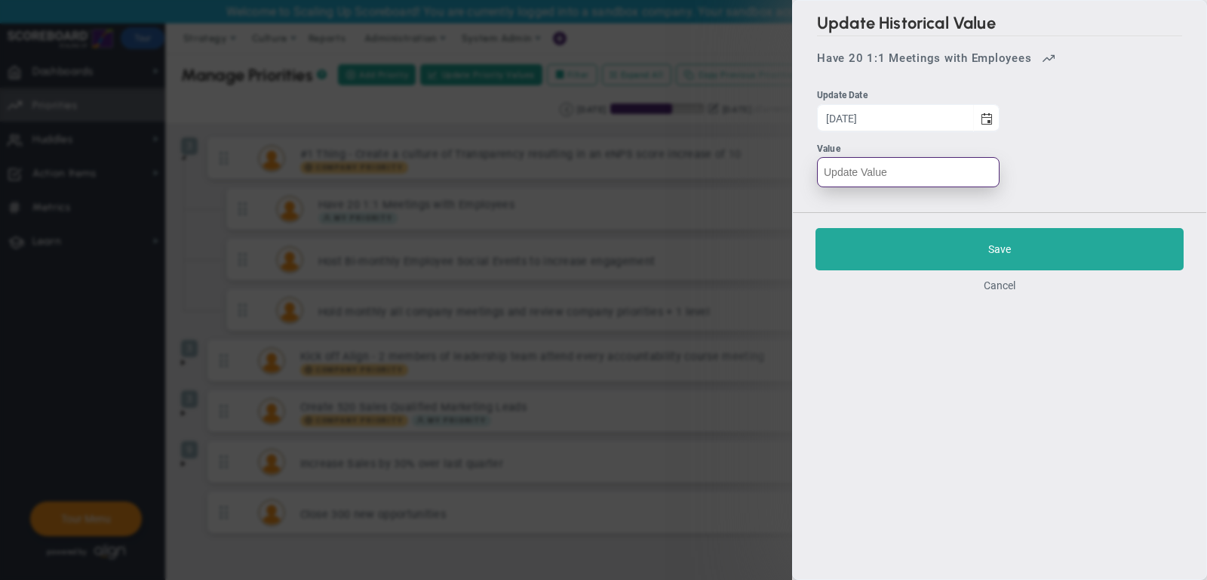
click at [888, 173] on input "number" at bounding box center [908, 172] width 183 height 30
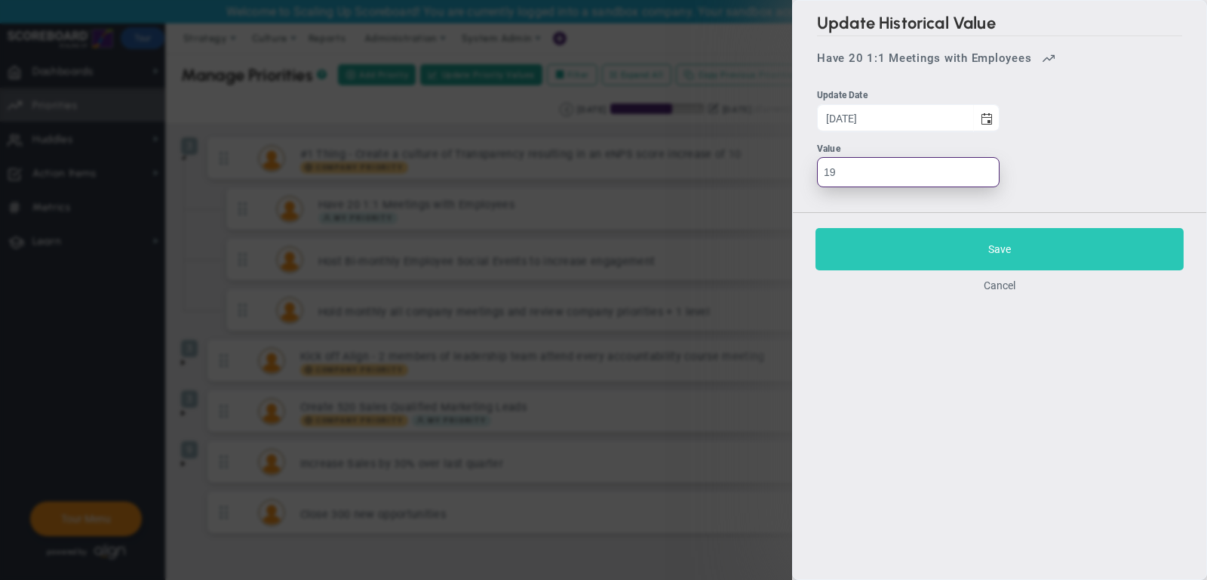
type input "19"
click at [906, 234] on button "Save" at bounding box center [1000, 249] width 368 height 42
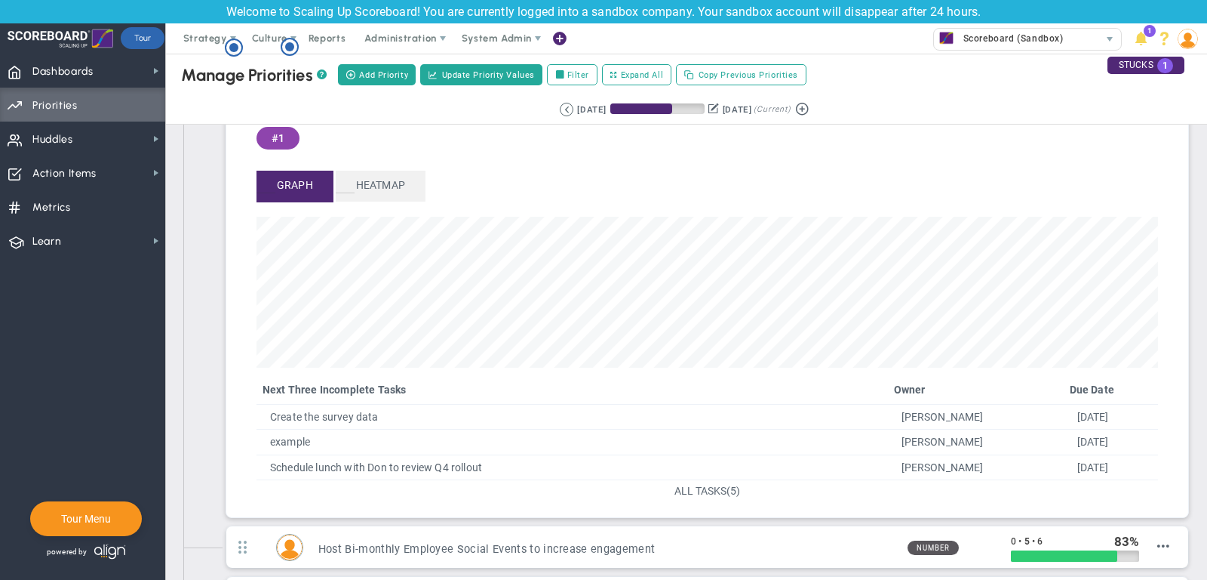
scroll to position [143, 0]
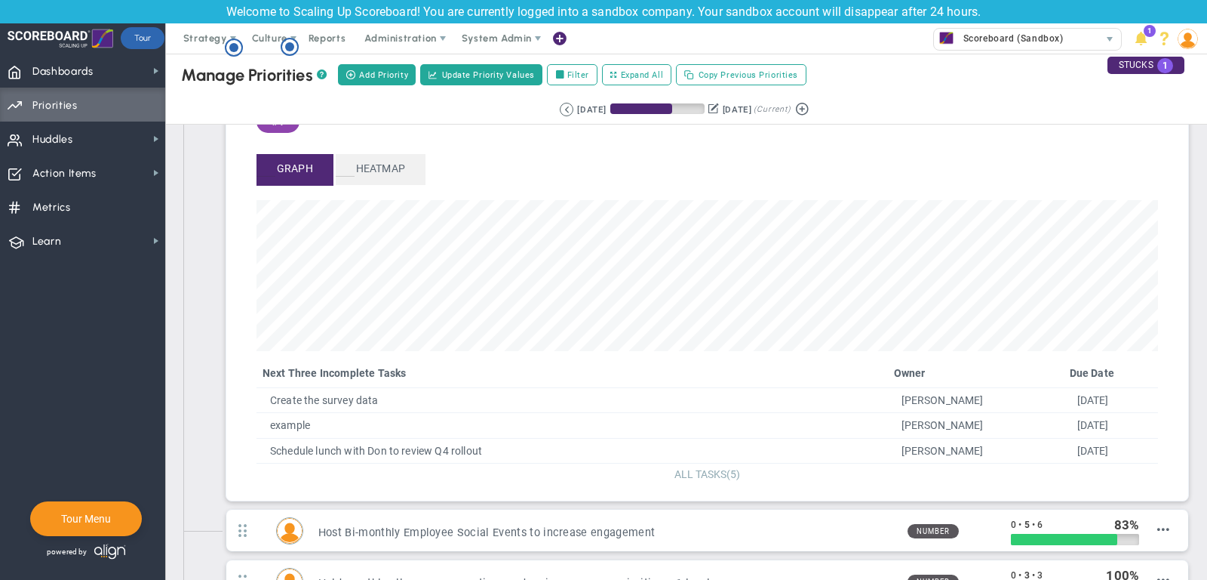
click at [716, 472] on span "ALL TASKS" at bounding box center [701, 474] width 52 height 12
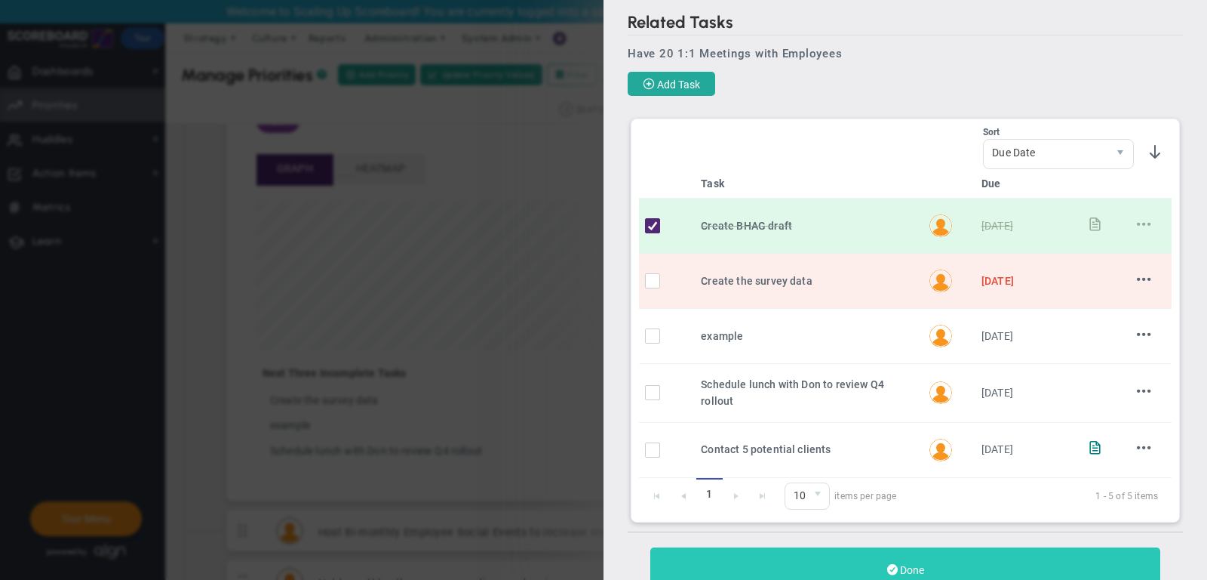
click at [840, 559] on button "Done" at bounding box center [906, 569] width 510 height 45
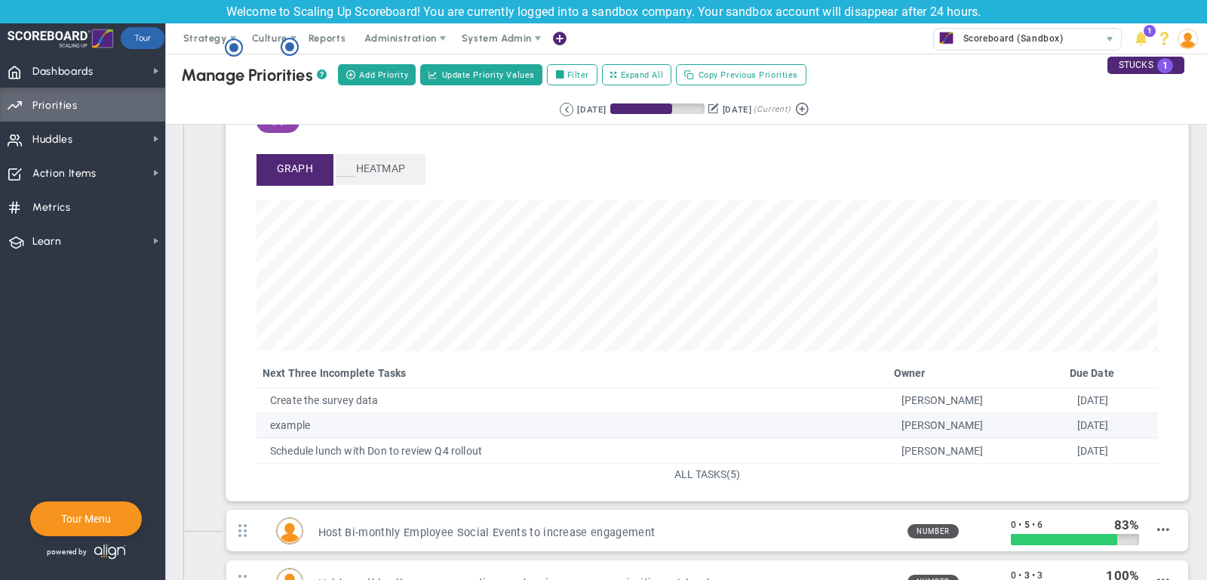
scroll to position [51, 0]
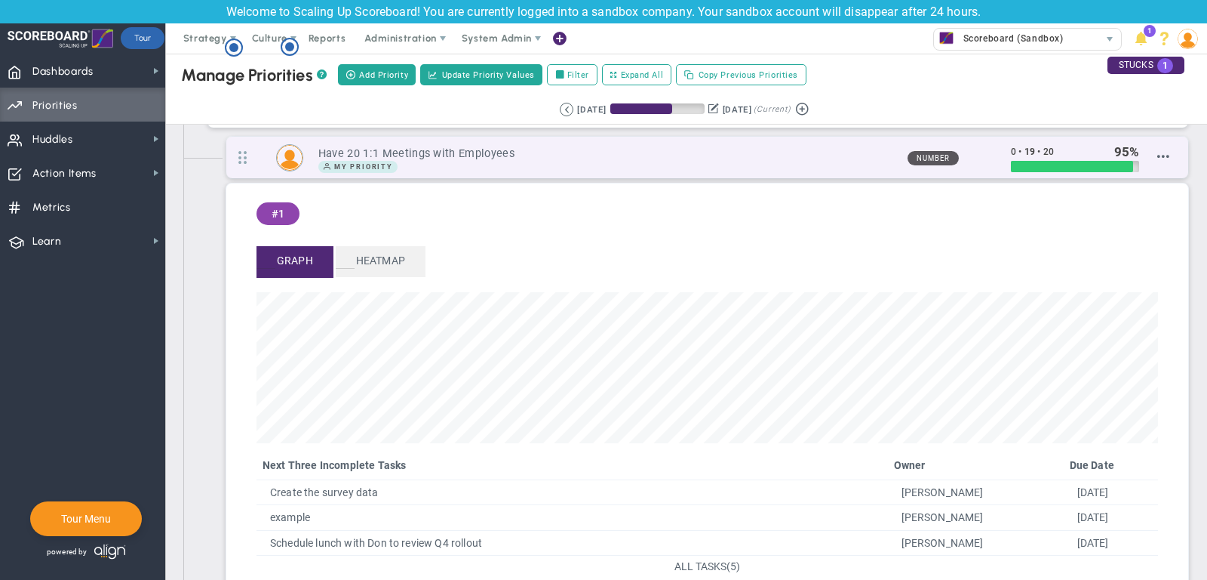
click at [826, 161] on div "My Priority" at bounding box center [606, 167] width 577 height 12
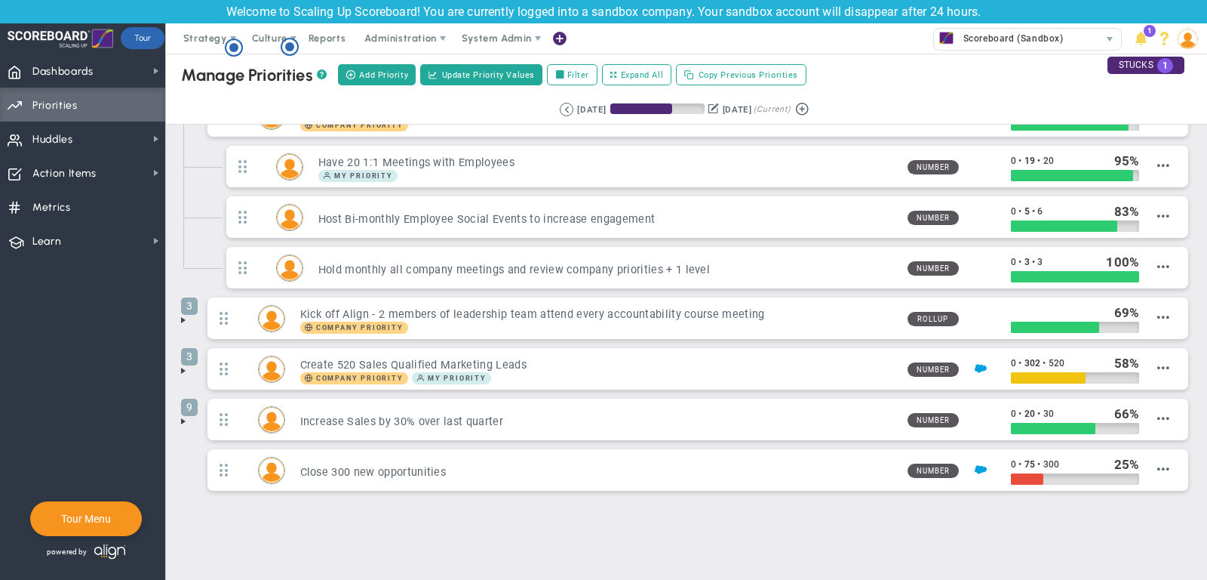
scroll to position [0, 0]
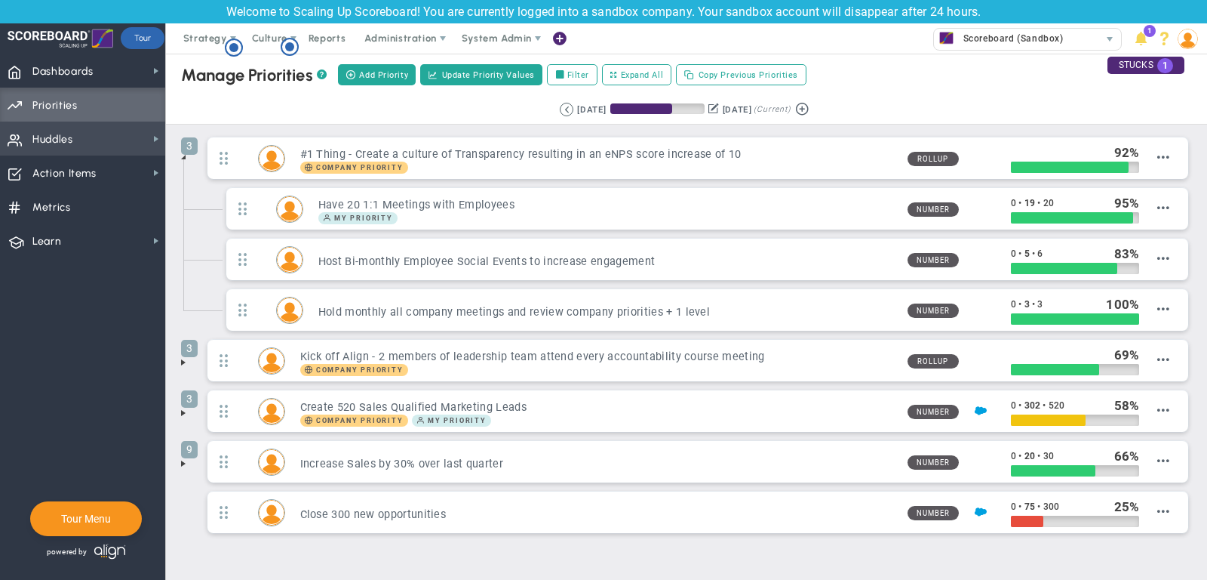
click at [132, 142] on span "Huddles Huddles" at bounding box center [82, 138] width 165 height 34
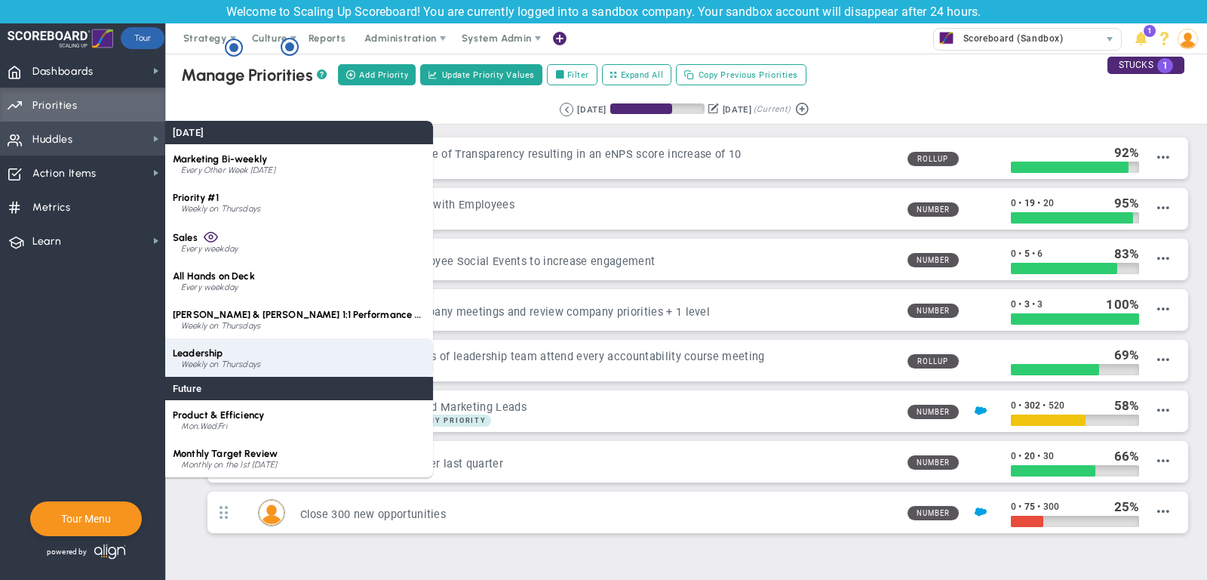
click at [263, 351] on div "Leadership Weekly on Thursdays" at bounding box center [299, 357] width 268 height 38
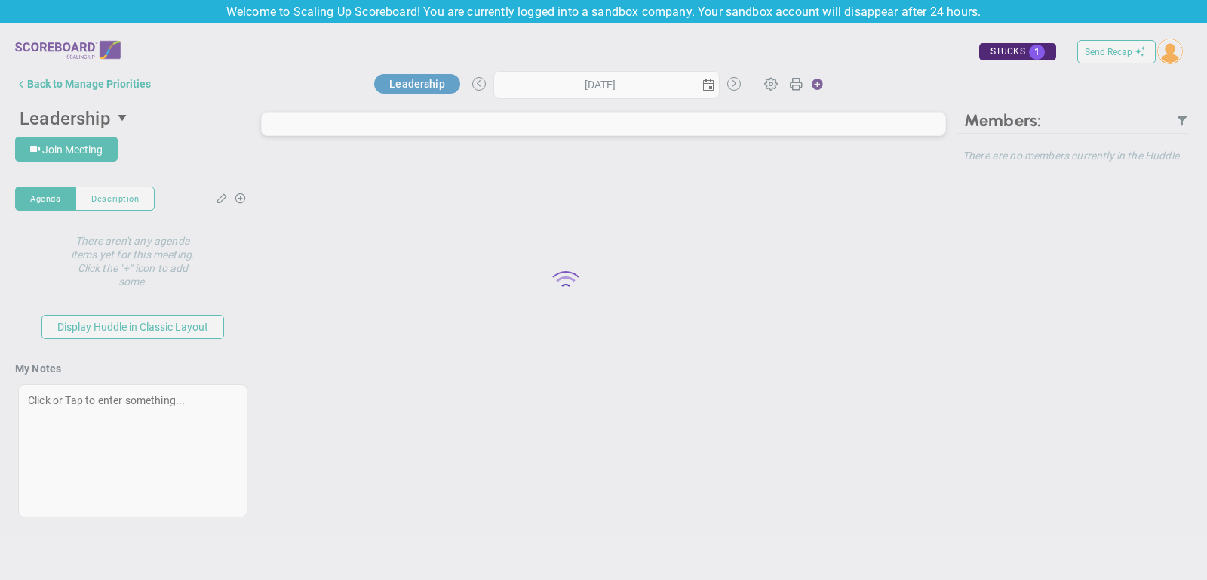
type input "[DATE]"
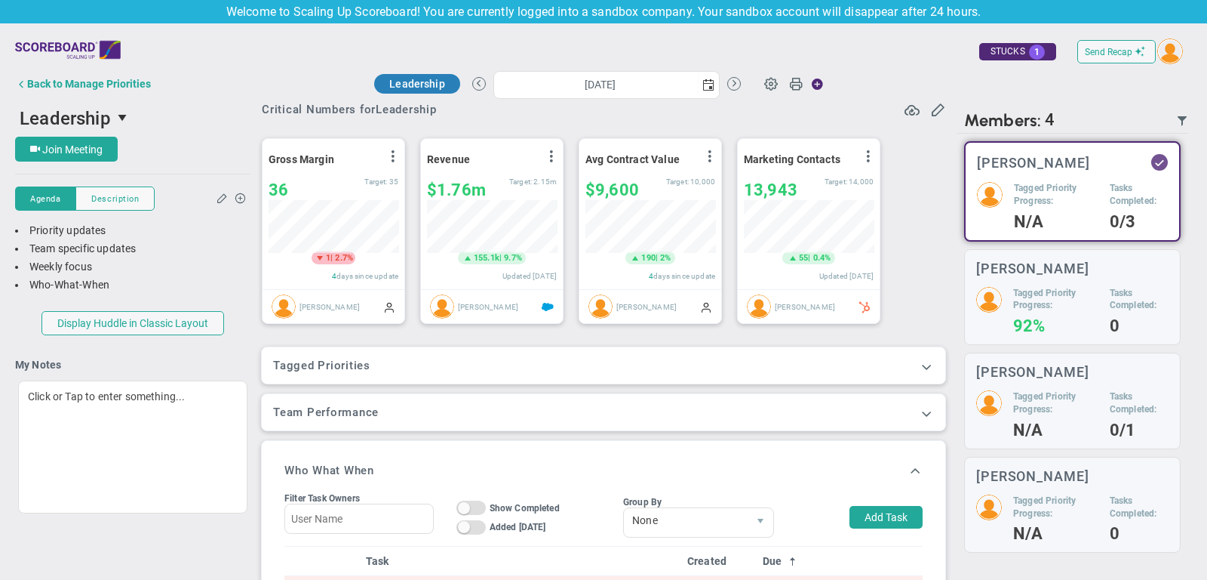
scroll to position [102, 0]
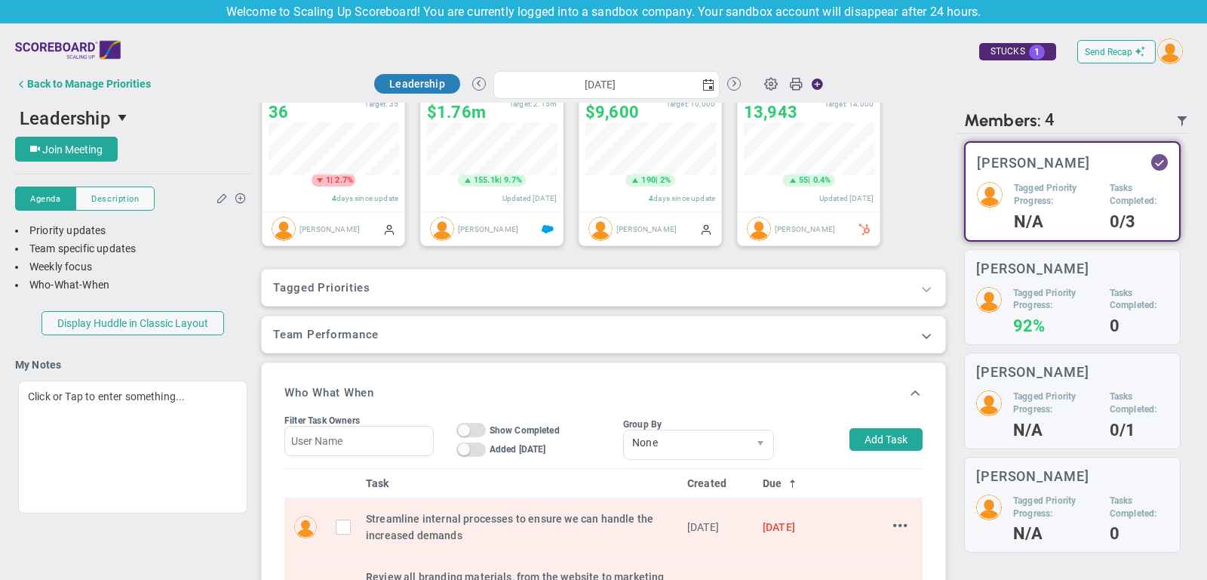
click at [927, 288] on span at bounding box center [926, 288] width 15 height 15
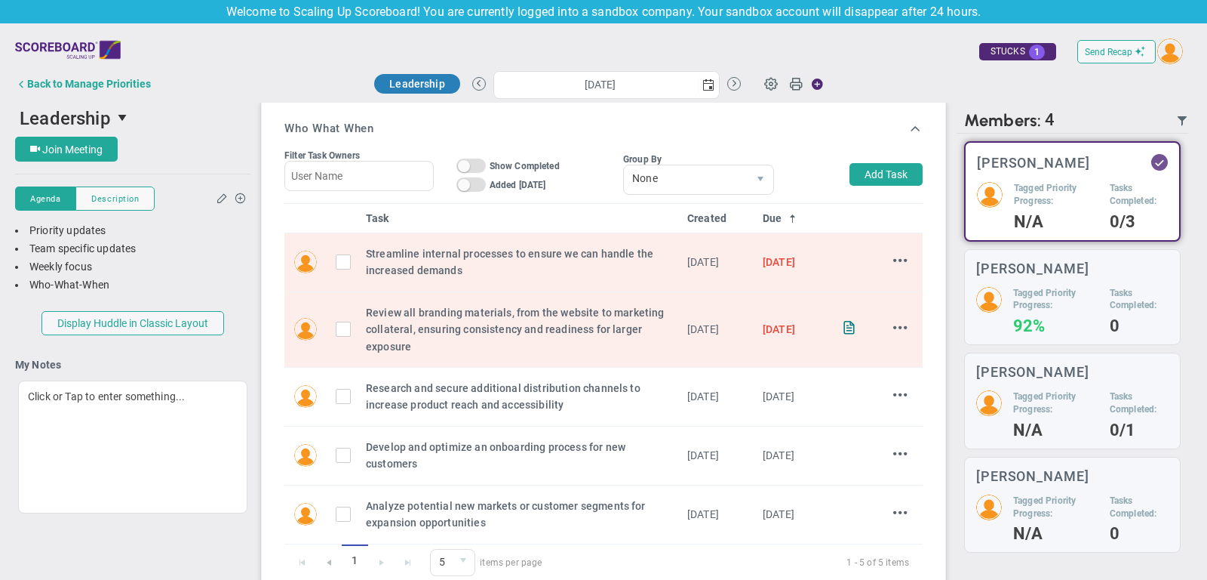
scroll to position [462, 0]
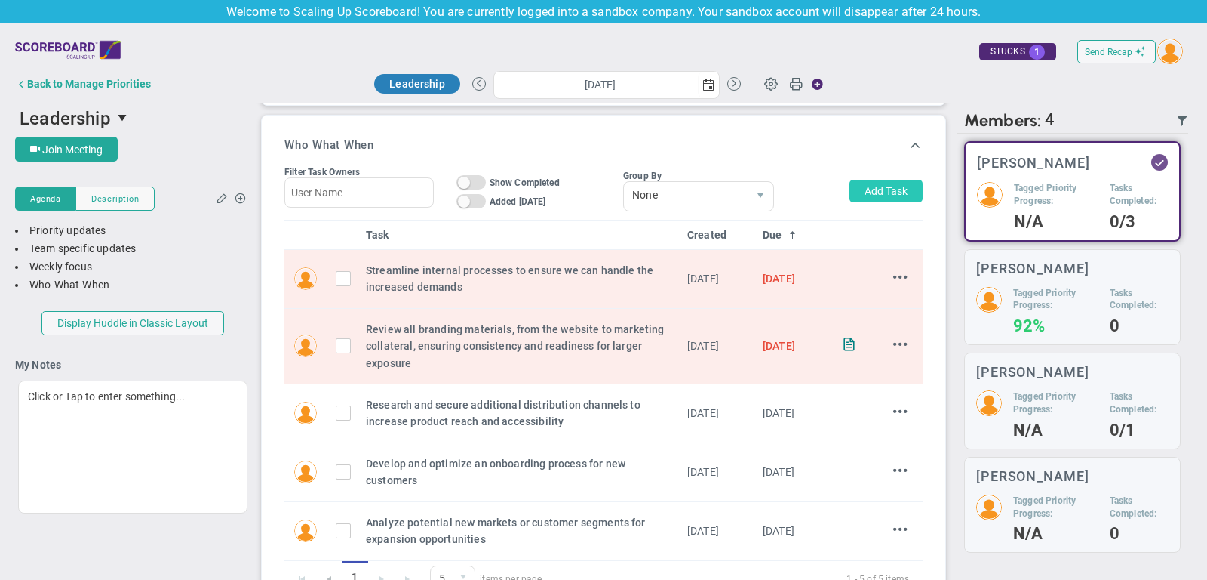
click at [899, 193] on button "Add Task" at bounding box center [886, 191] width 73 height 23
type input "[PERSON_NAME]"
type input "[DATE]"
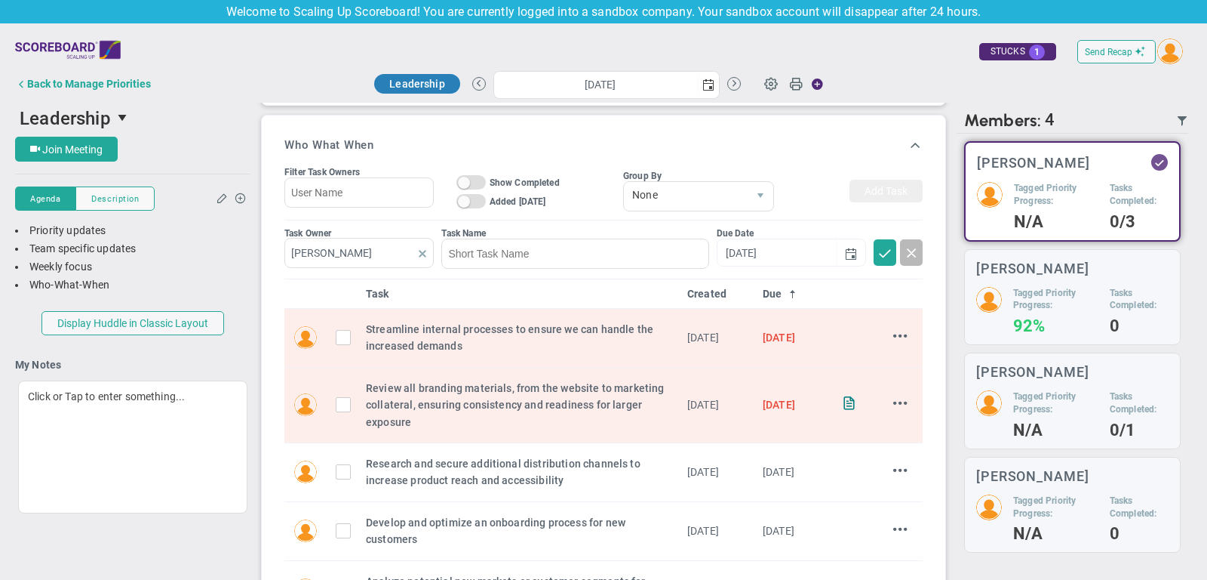
click at [417, 254] on span at bounding box center [423, 254] width 12 height 12
click at [394, 251] on input "text" at bounding box center [359, 253] width 149 height 30
click at [396, 281] on section "[PERSON_NAME]" at bounding box center [361, 284] width 131 height 19
type input "[PERSON_NAME]"
click at [480, 260] on input at bounding box center [574, 253] width 267 height 30
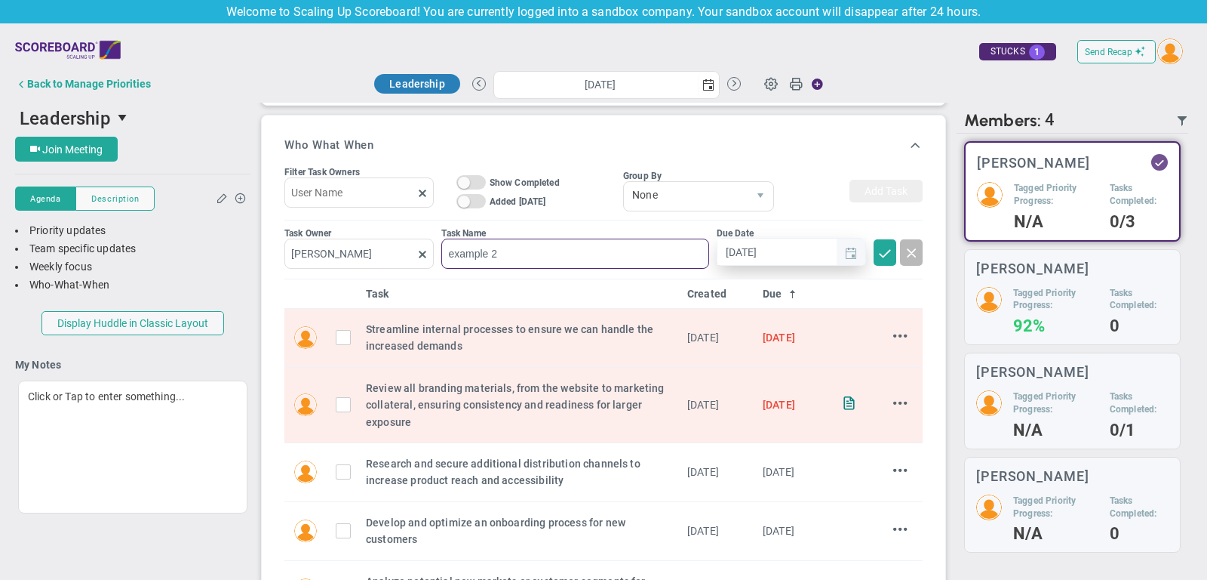
click at [854, 248] on span "select" at bounding box center [851, 254] width 12 height 12
type input "example 2"
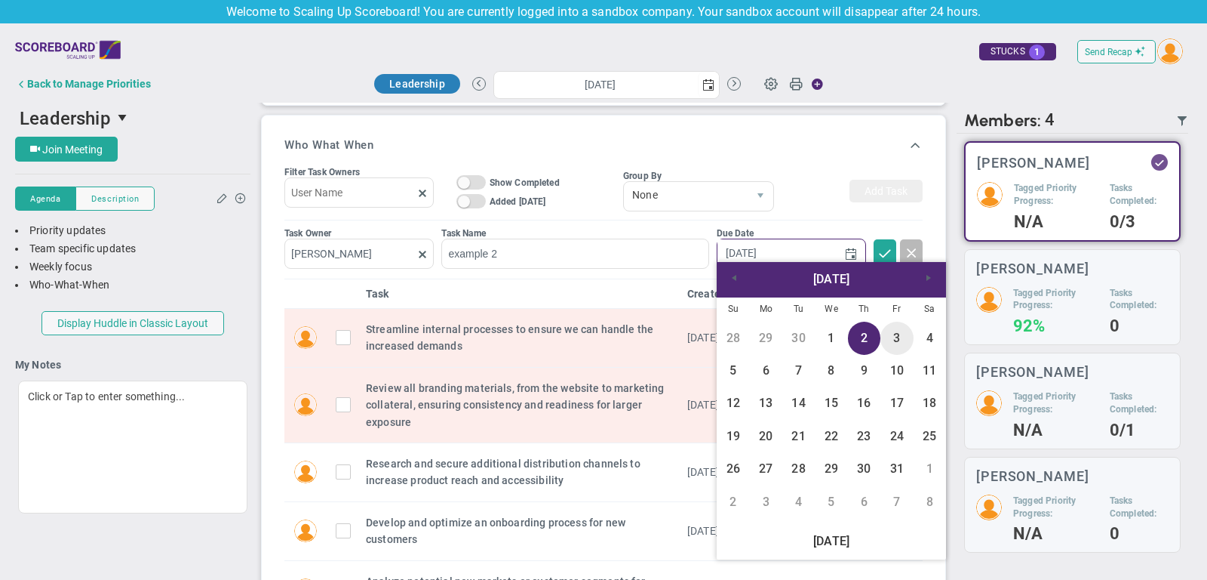
click at [903, 340] on link "3" at bounding box center [897, 337] width 32 height 32
type input "[DATE]"
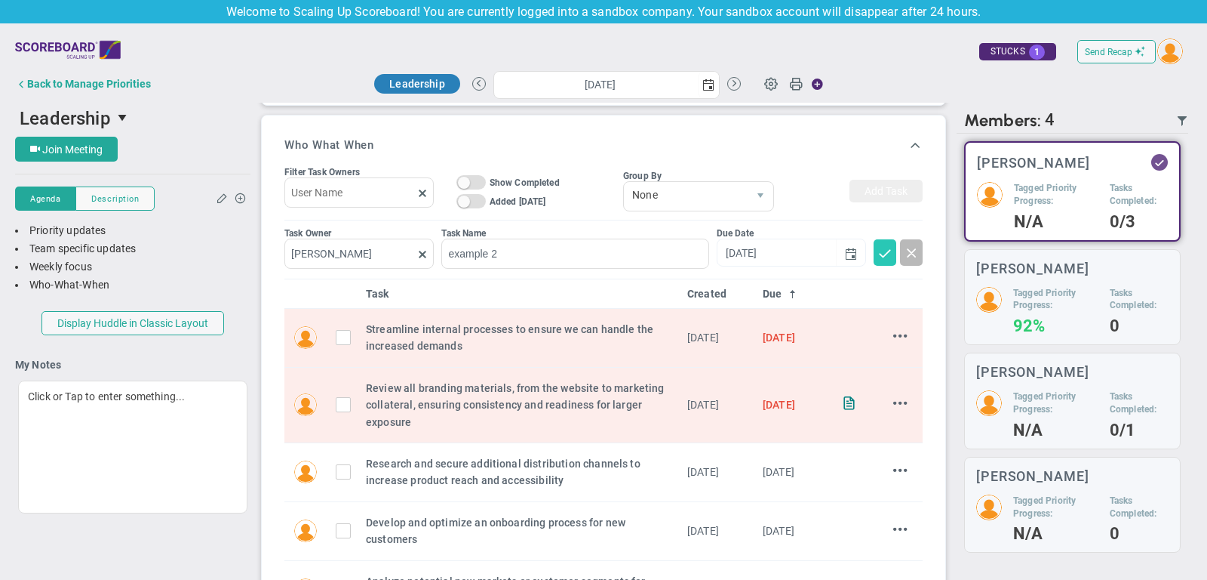
click at [887, 245] on span at bounding box center [885, 252] width 15 height 15
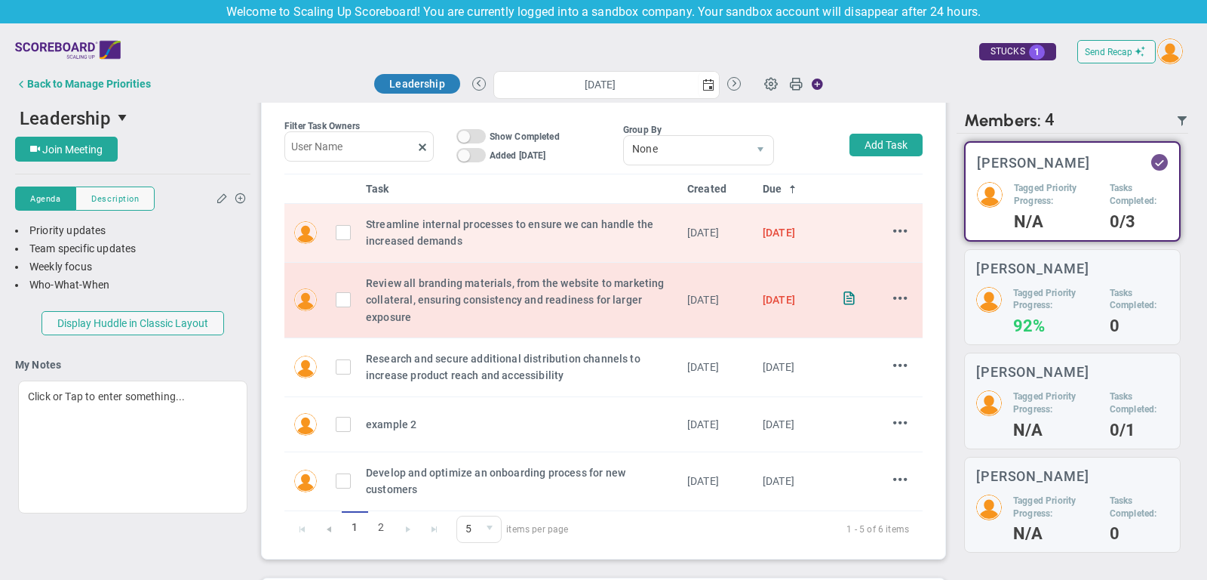
scroll to position [501, 0]
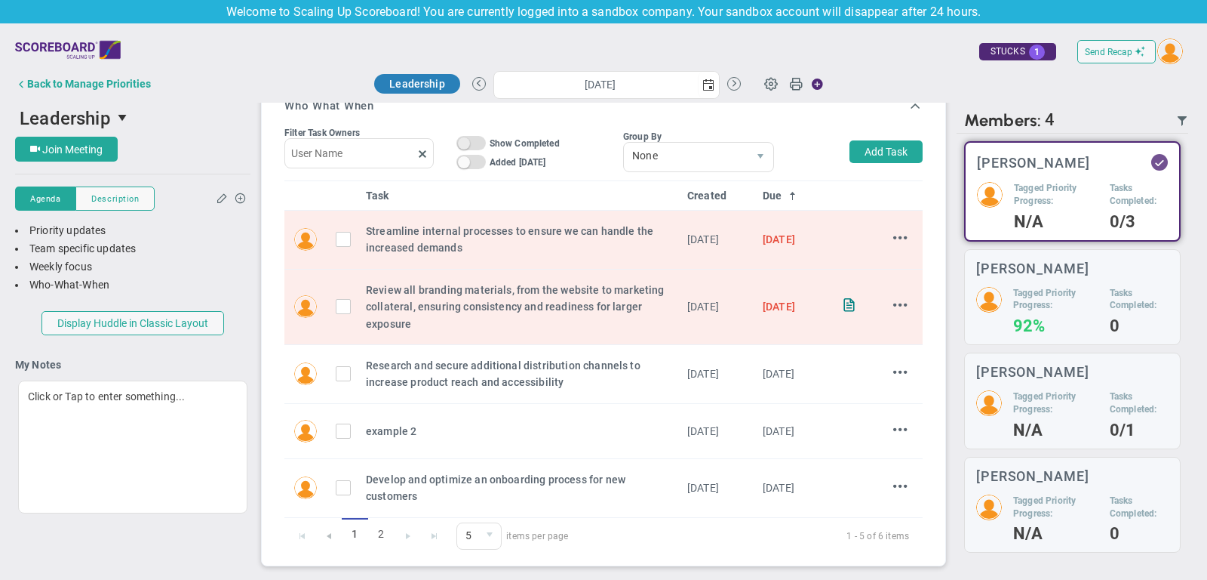
click at [478, 138] on span "On Off" at bounding box center [471, 143] width 29 height 14
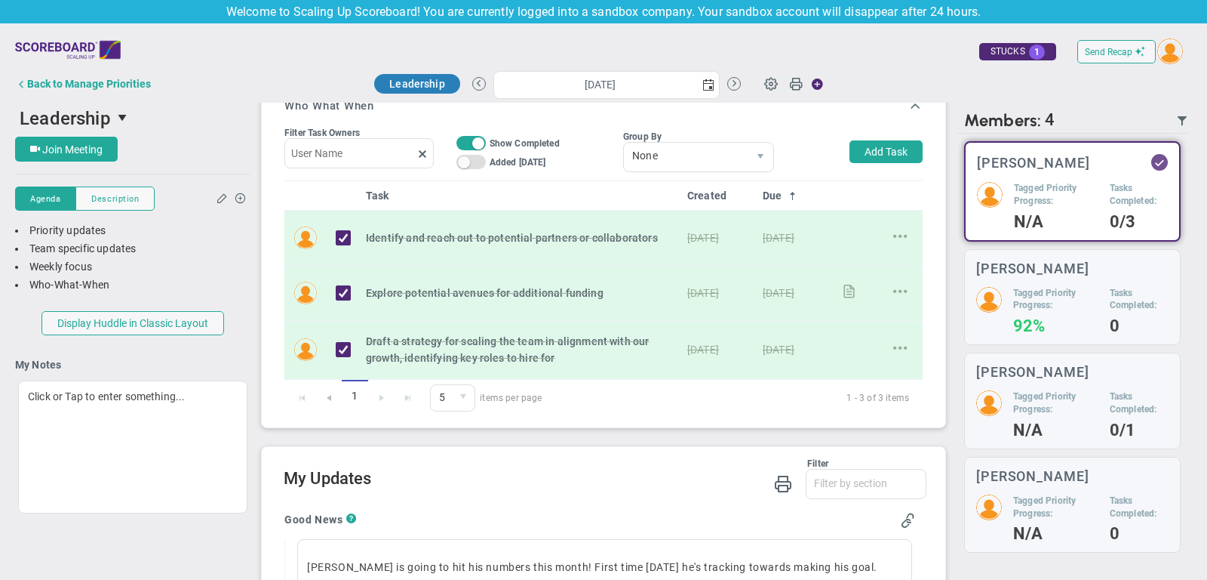
scroll to position [458, 0]
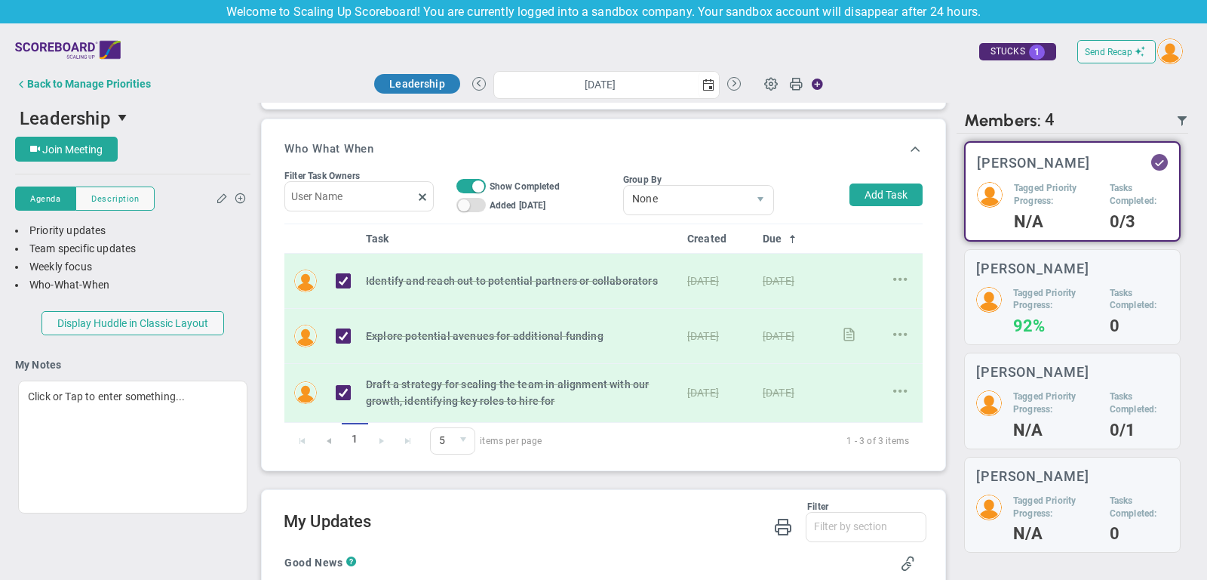
click at [472, 180] on span at bounding box center [478, 186] width 12 height 12
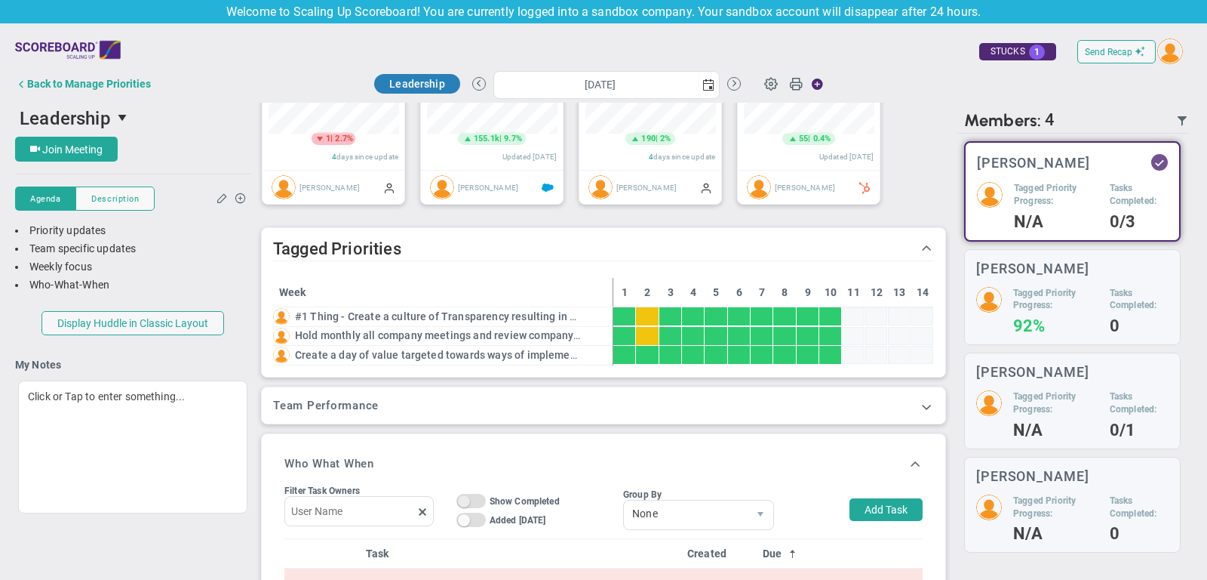
scroll to position [115, 0]
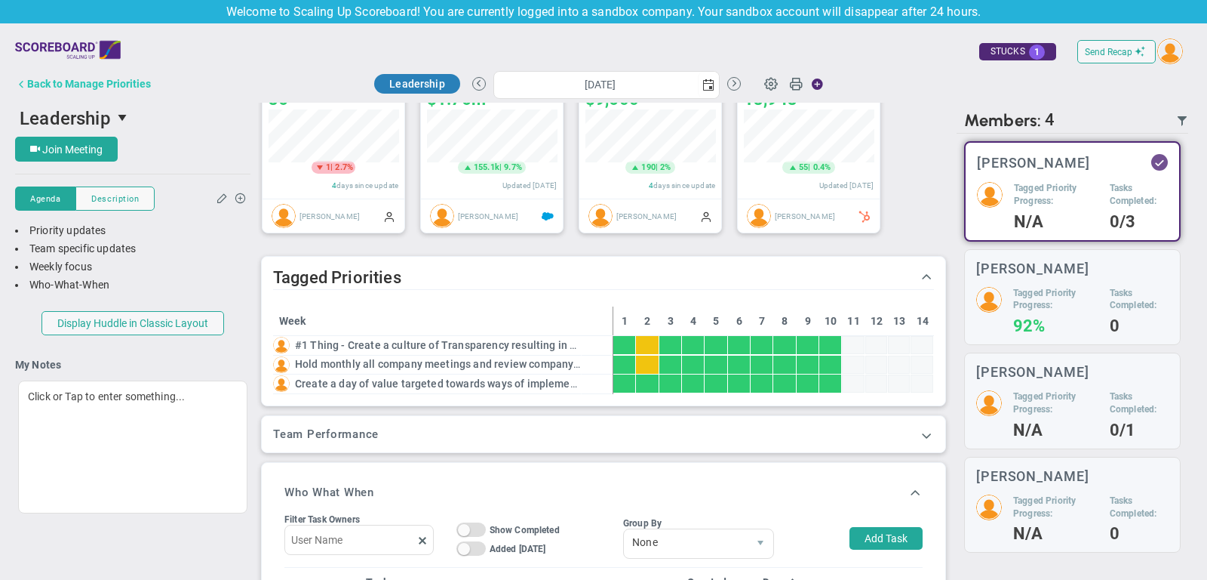
click at [124, 89] on div "Back to Manage Priorities" at bounding box center [89, 84] width 124 height 12
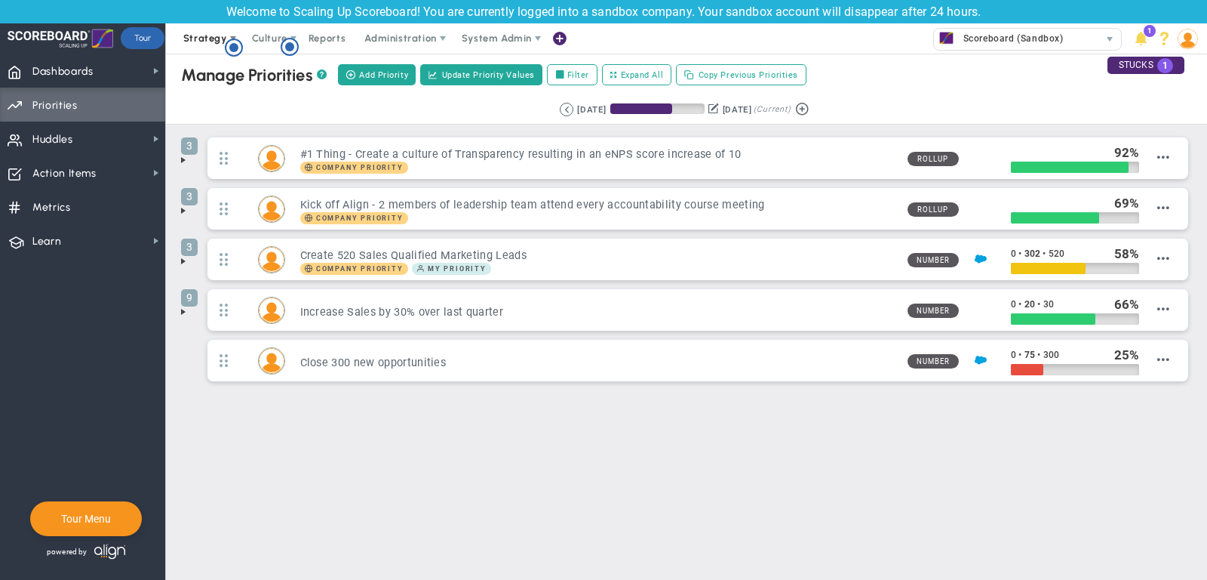
click at [192, 42] on span "Strategy" at bounding box center [205, 37] width 44 height 11
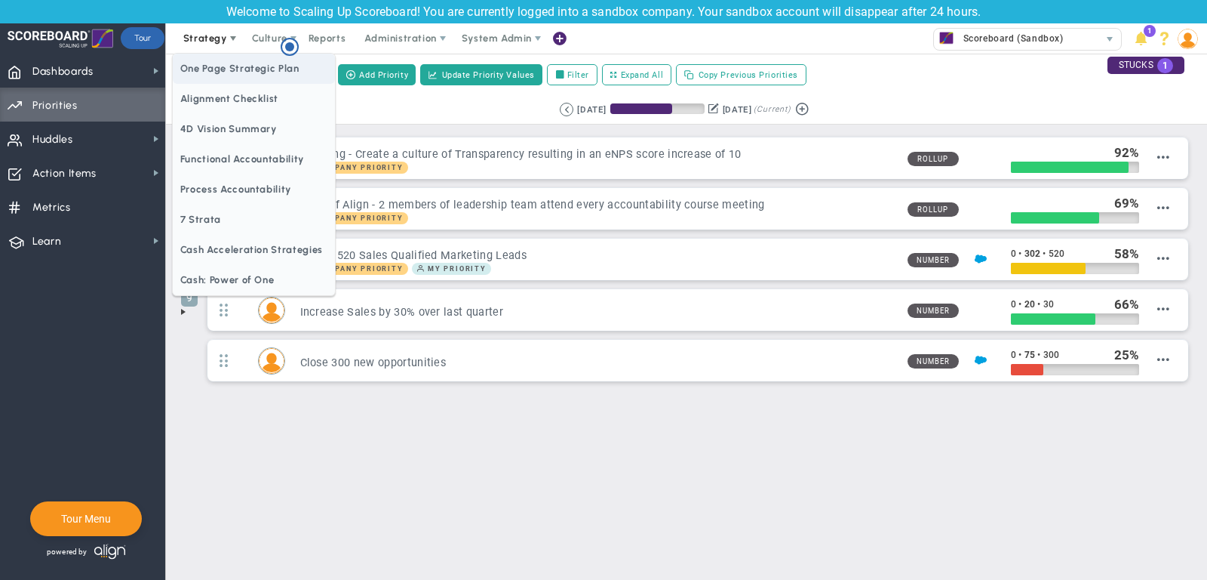
click at [214, 71] on span "One Page Strategic Plan" at bounding box center [254, 69] width 162 height 30
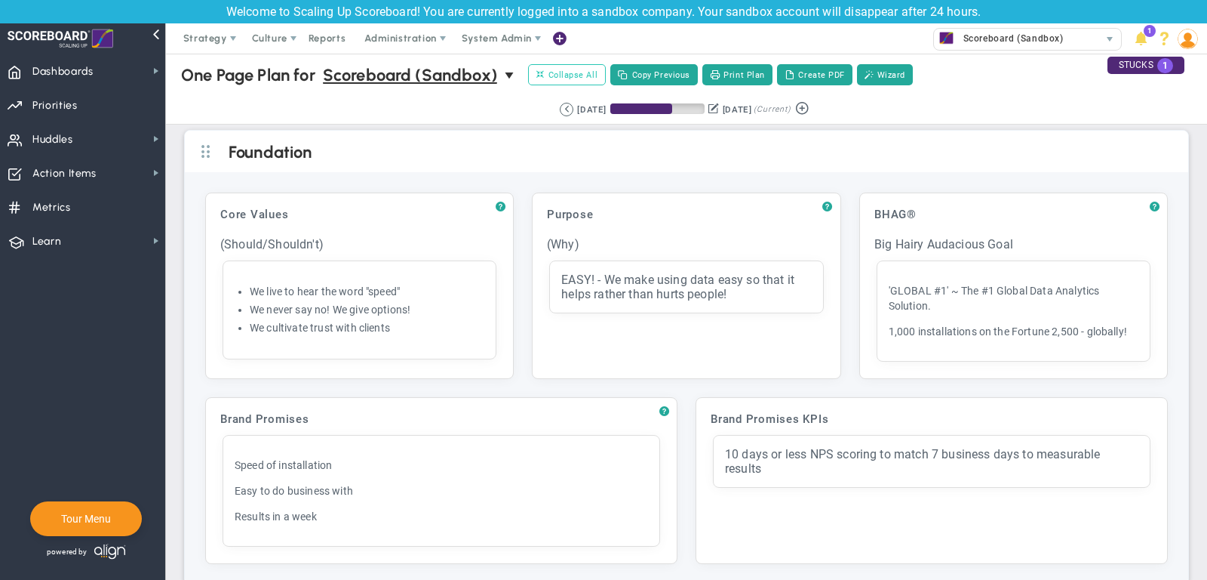
click at [574, 65] on button "Expand All Collapse All" at bounding box center [567, 74] width 78 height 21
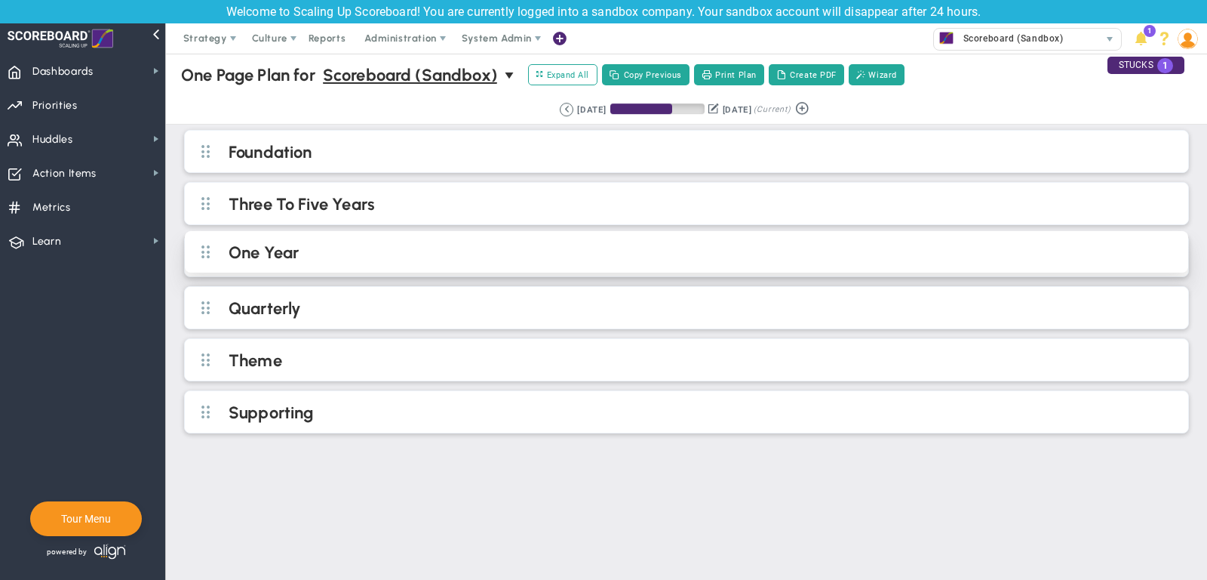
click at [479, 245] on h2 "One Year" at bounding box center [699, 253] width 941 height 23
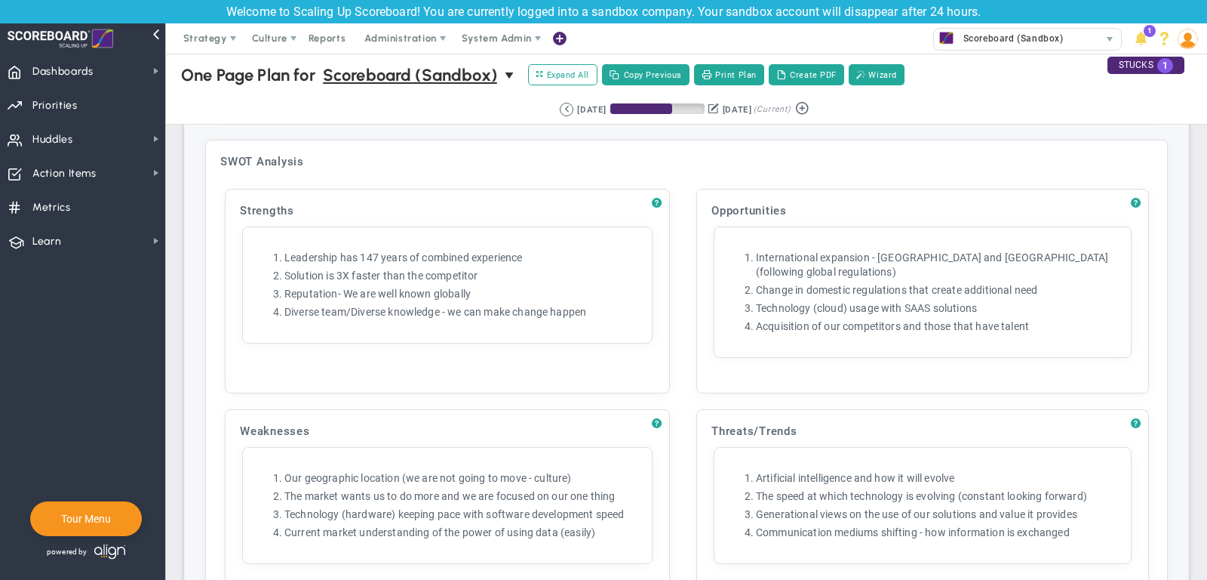
scroll to position [1439, 0]
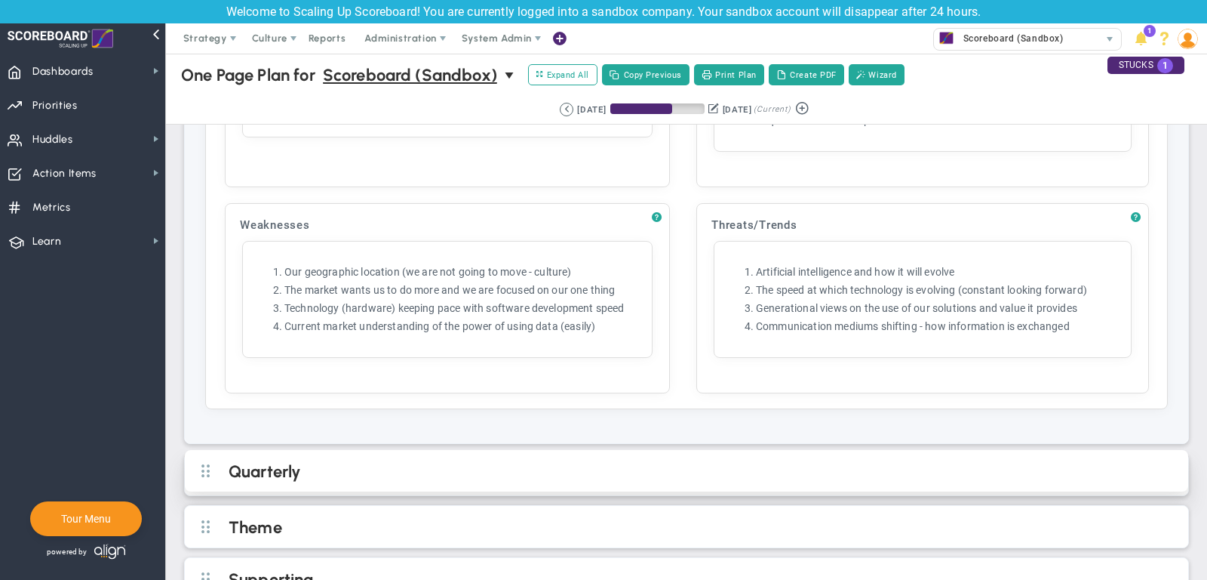
click at [557, 461] on h2 "Quarterly" at bounding box center [699, 472] width 941 height 23
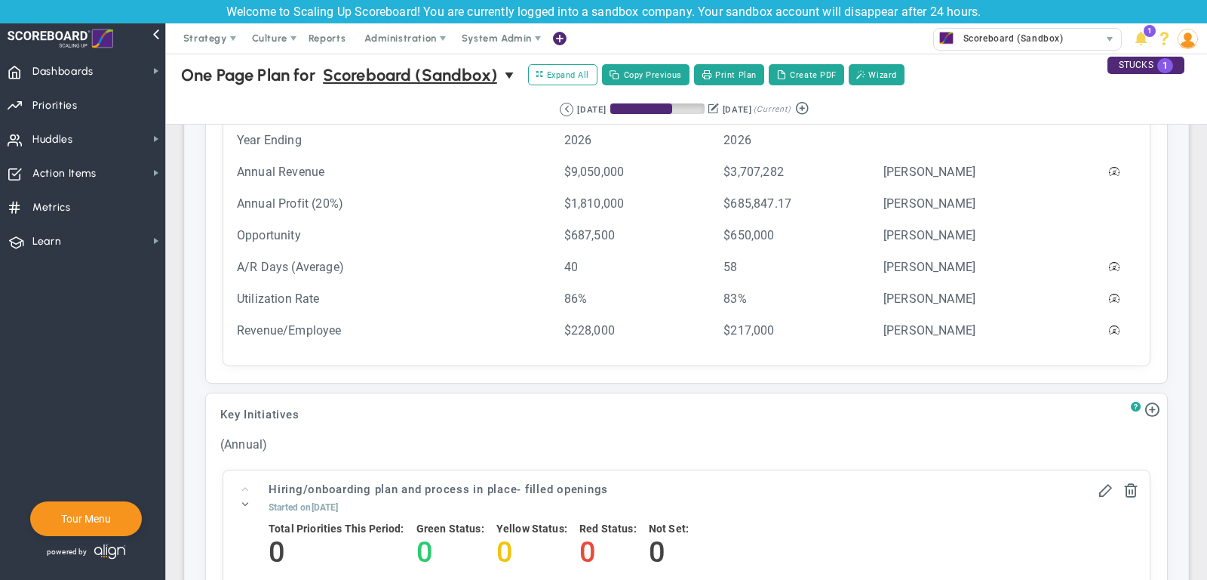
scroll to position [180, 0]
